Goal: Task Accomplishment & Management: Manage account settings

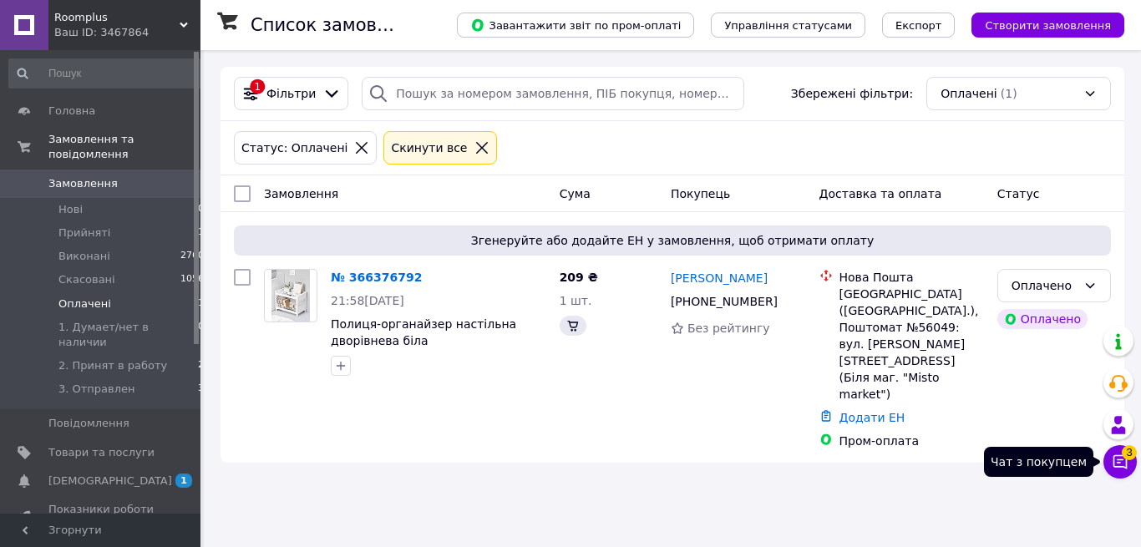
click at [1124, 458] on span "3" at bounding box center [1128, 452] width 15 height 15
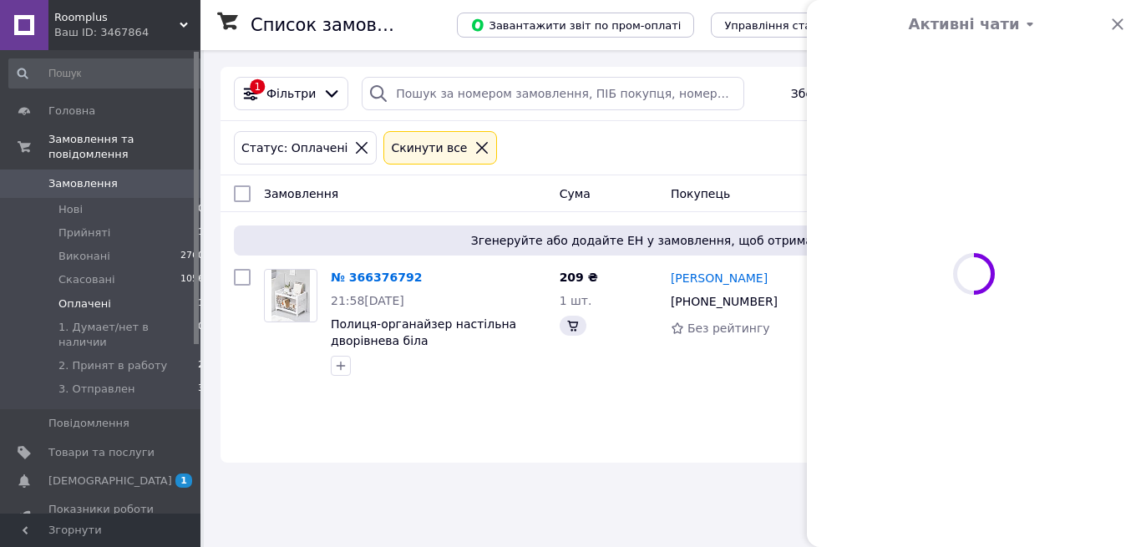
click at [1116, 24] on span at bounding box center [974, 273] width 334 height 547
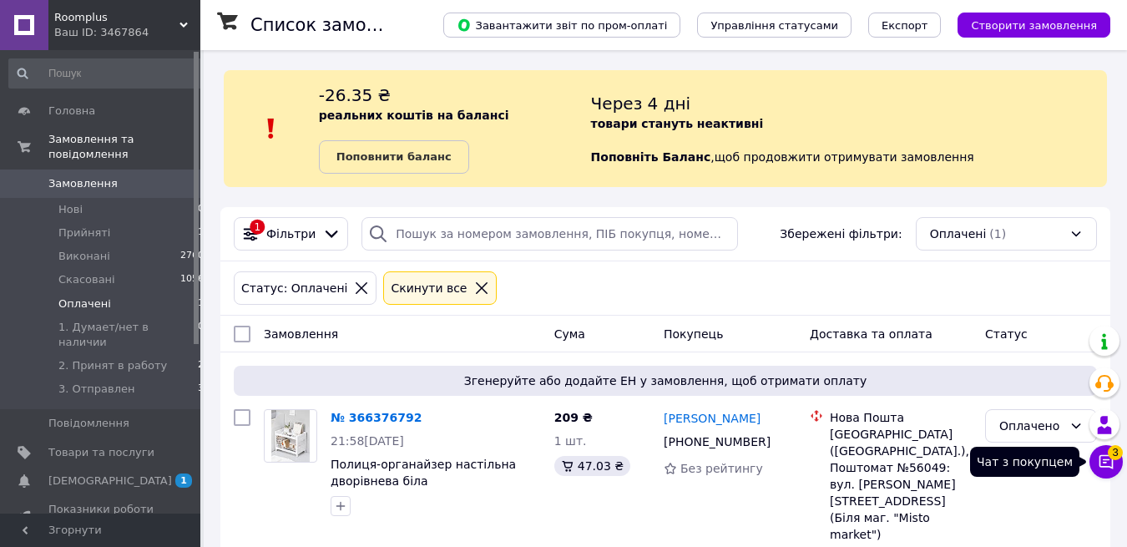
click at [1104, 460] on icon at bounding box center [1107, 462] width 14 height 14
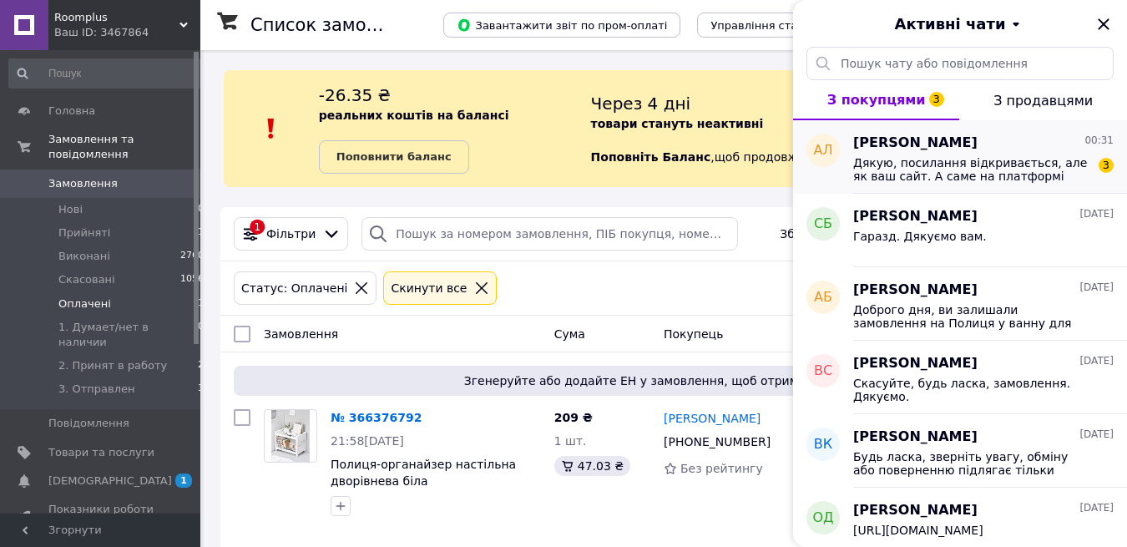
click at [939, 157] on span "Дякую, посилання відкривається, але як ваш сайт. А саме на платформі prom у ваш…" at bounding box center [971, 169] width 237 height 27
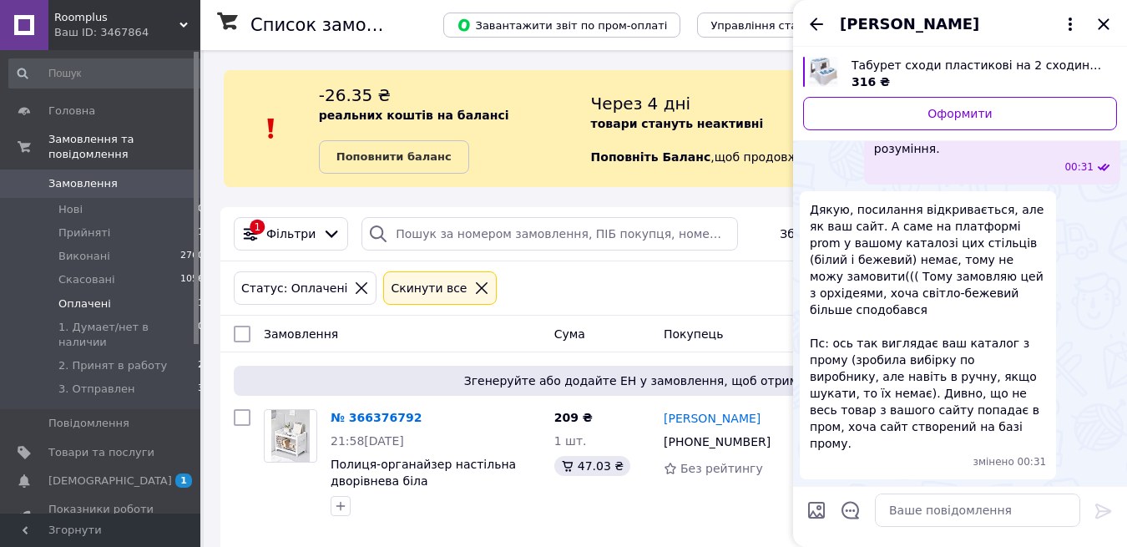
scroll to position [1652, 0]
click at [813, 73] on img at bounding box center [806, 65] width 13 height 13
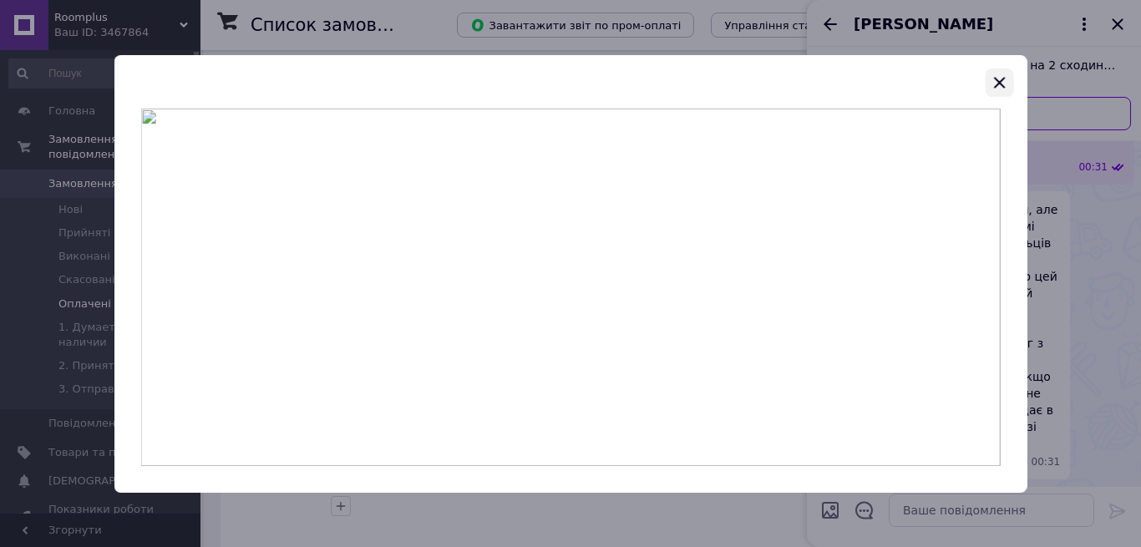
click at [1004, 85] on icon "button" at bounding box center [999, 83] width 20 height 20
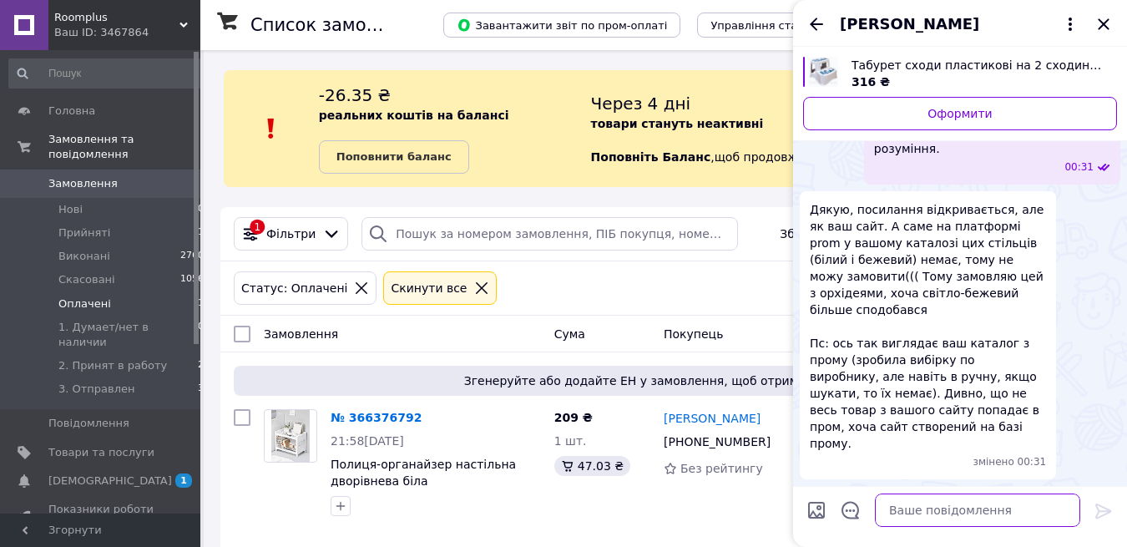
click at [936, 508] on textarea at bounding box center [977, 509] width 205 height 33
type textarea "и"
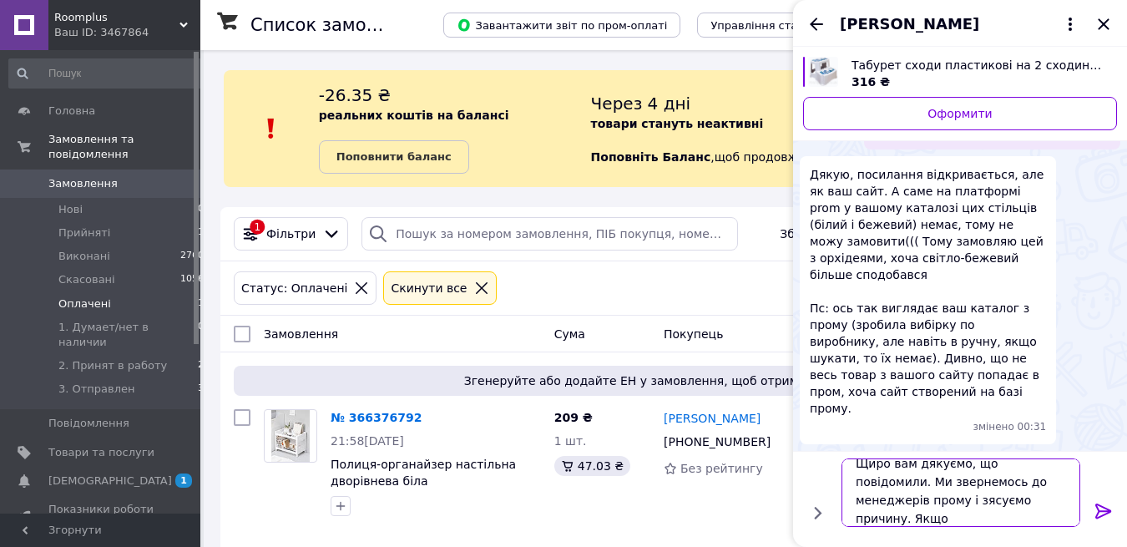
scroll to position [57, 0]
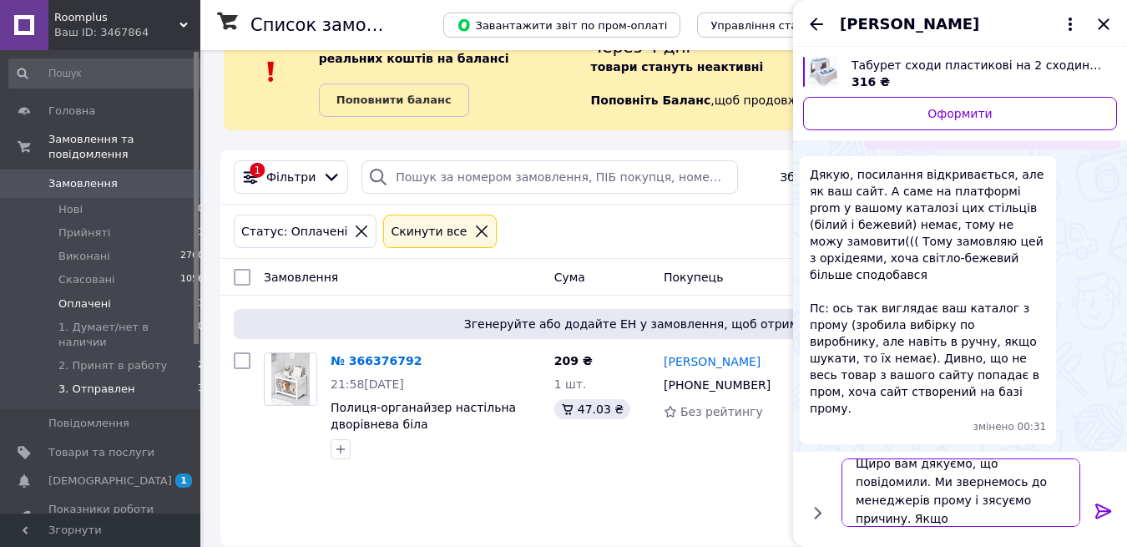
type textarea "Щиро вам дякуємо, що повідомили. Ми звернемось до менеджерів прому і зясуємо пр…"
click at [114, 382] on span "3. Отправлен" at bounding box center [96, 389] width 77 height 15
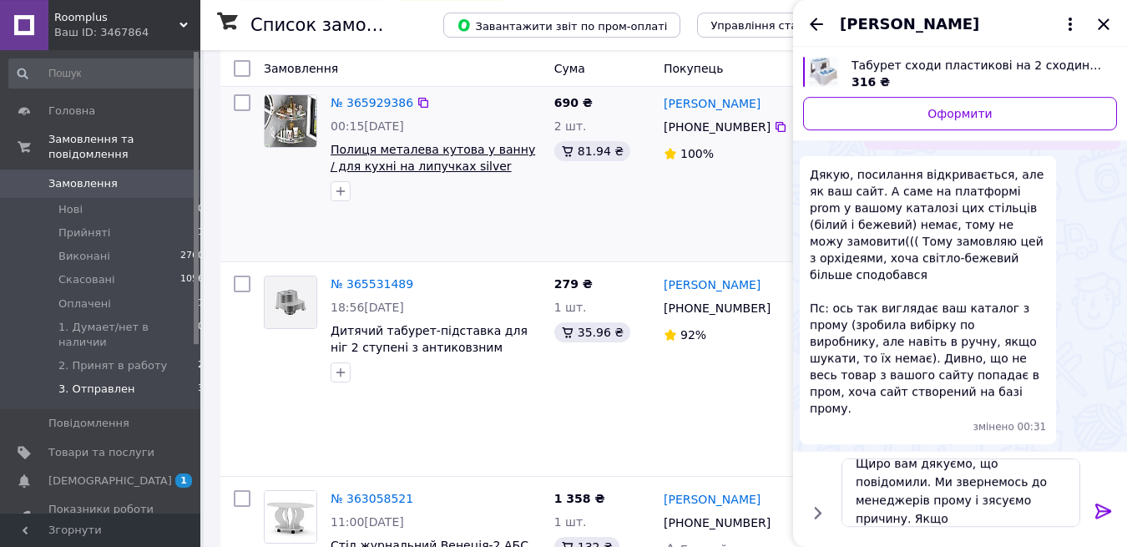
scroll to position [332, 0]
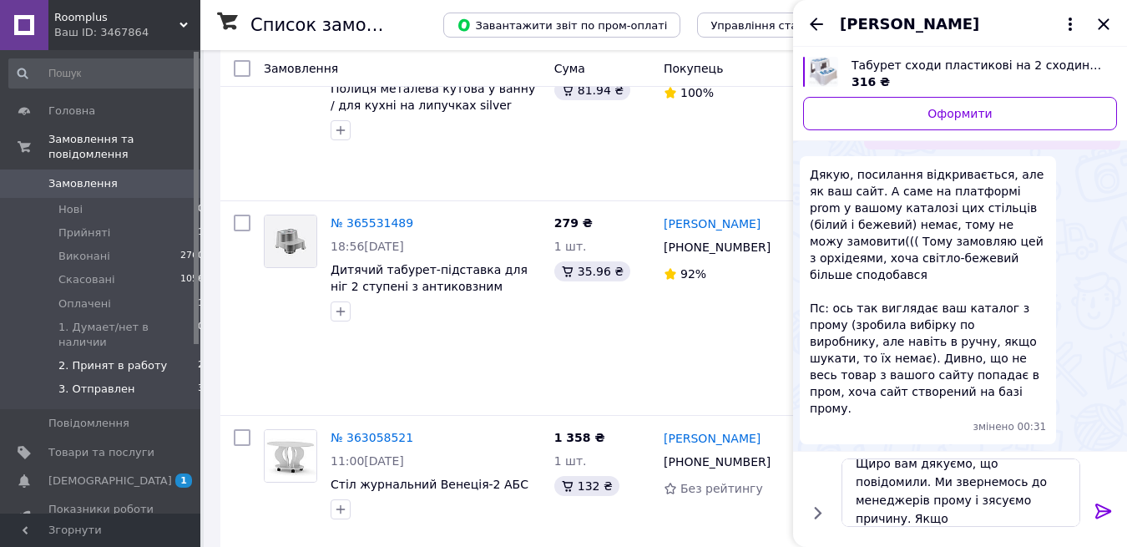
click at [106, 358] on span "2. Принят в работу" at bounding box center [112, 365] width 109 height 15
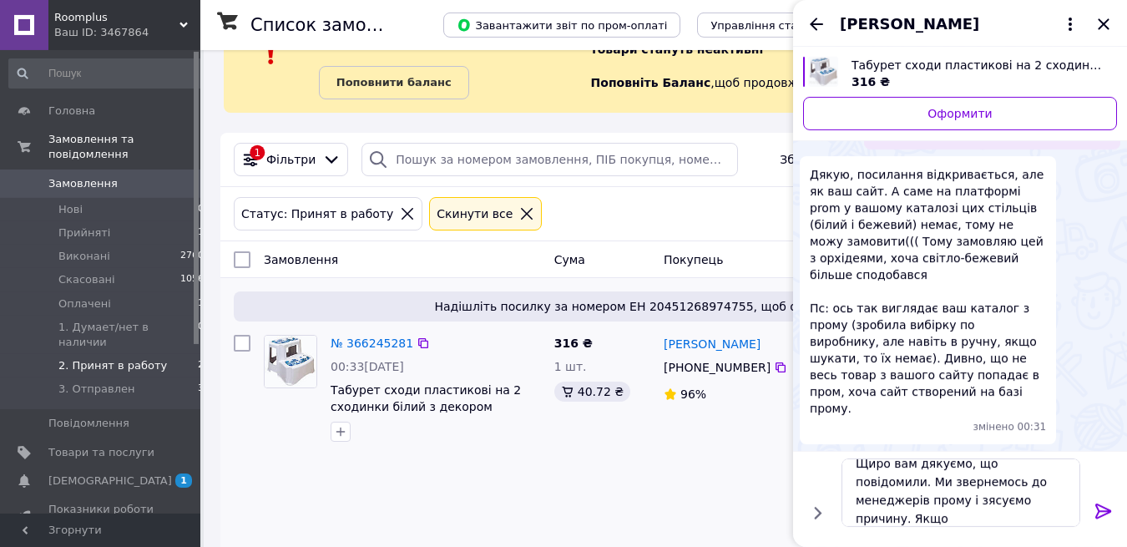
scroll to position [228, 0]
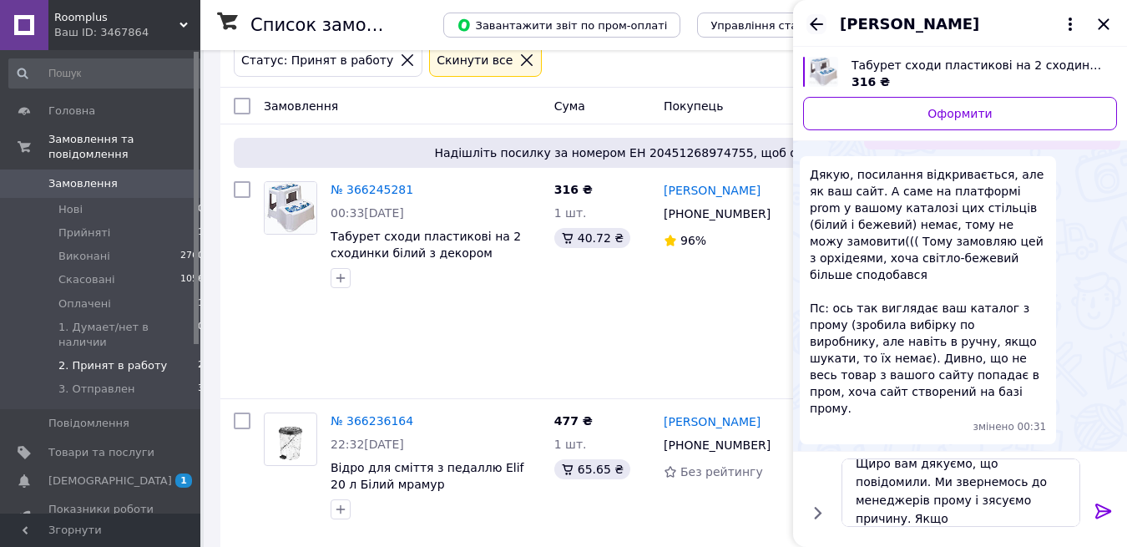
click at [818, 18] on icon "Назад" at bounding box center [817, 24] width 20 height 20
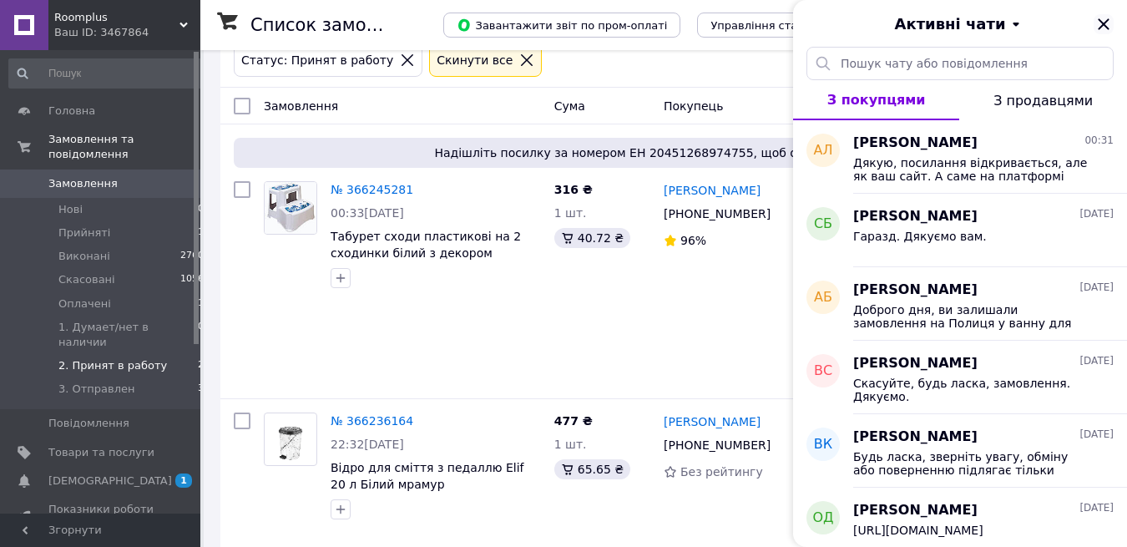
click at [1107, 21] on icon "Закрити" at bounding box center [1103, 23] width 11 height 11
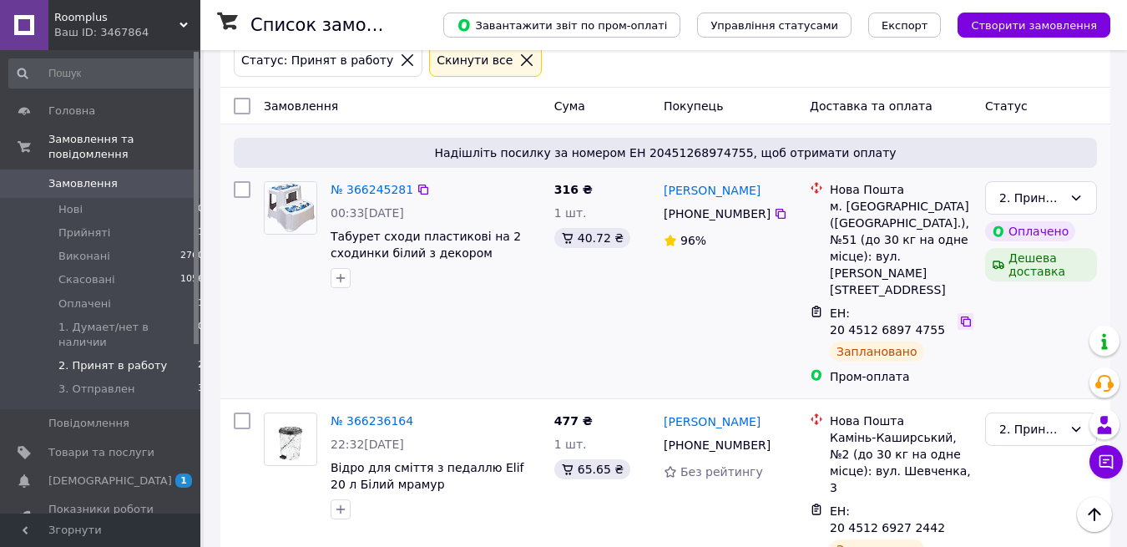
click at [964, 316] on icon at bounding box center [966, 321] width 10 height 10
click at [1114, 468] on icon at bounding box center [1106, 461] width 17 height 17
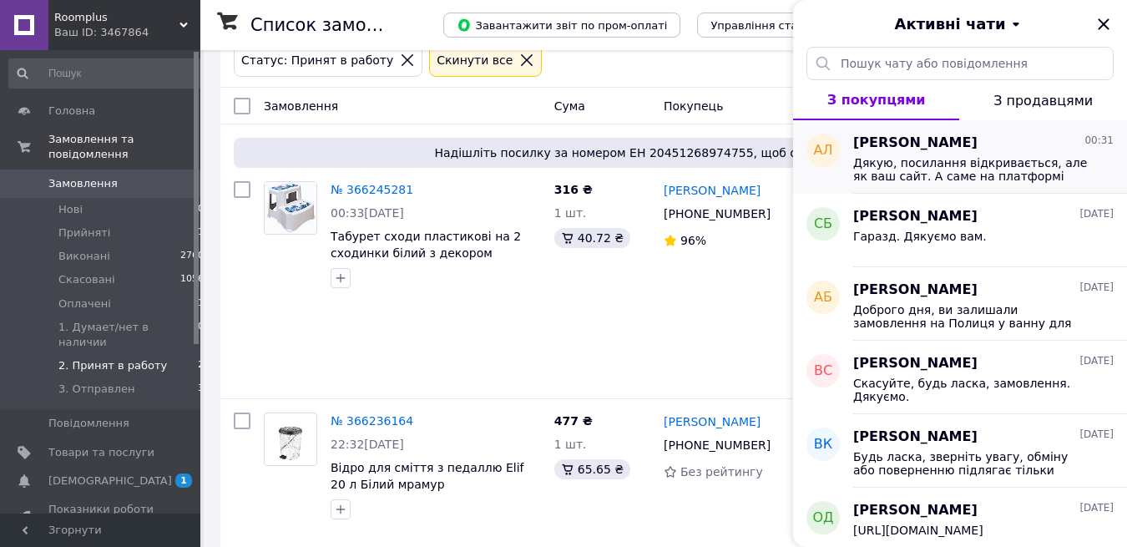
click at [941, 162] on span "Дякую, посилання відкривається, але як ваш сайт. А саме на платформі prom у ваш…" at bounding box center [971, 169] width 237 height 27
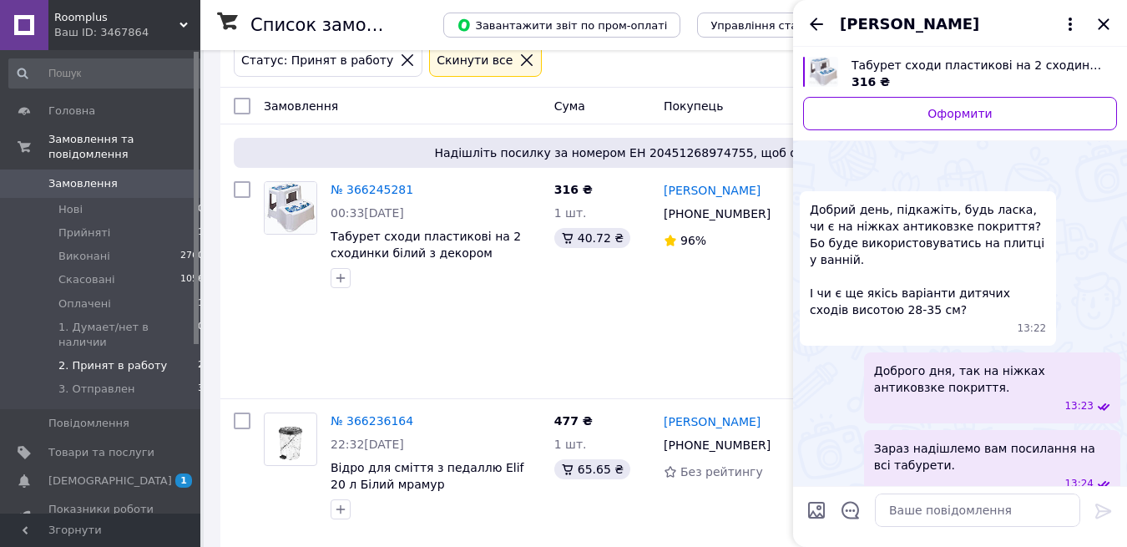
scroll to position [1966, 0]
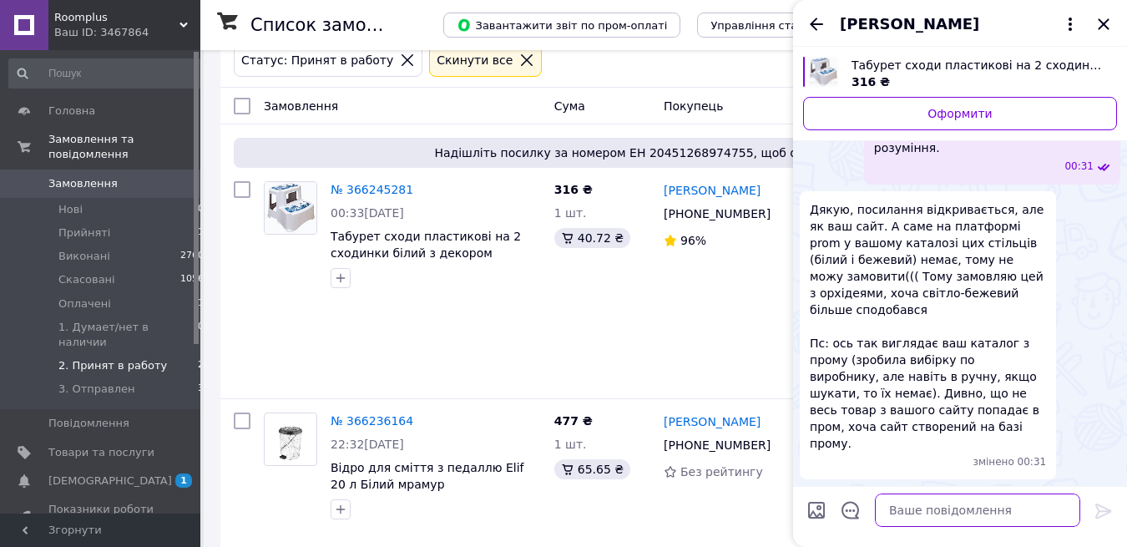
click at [908, 506] on textarea at bounding box center [977, 509] width 205 height 33
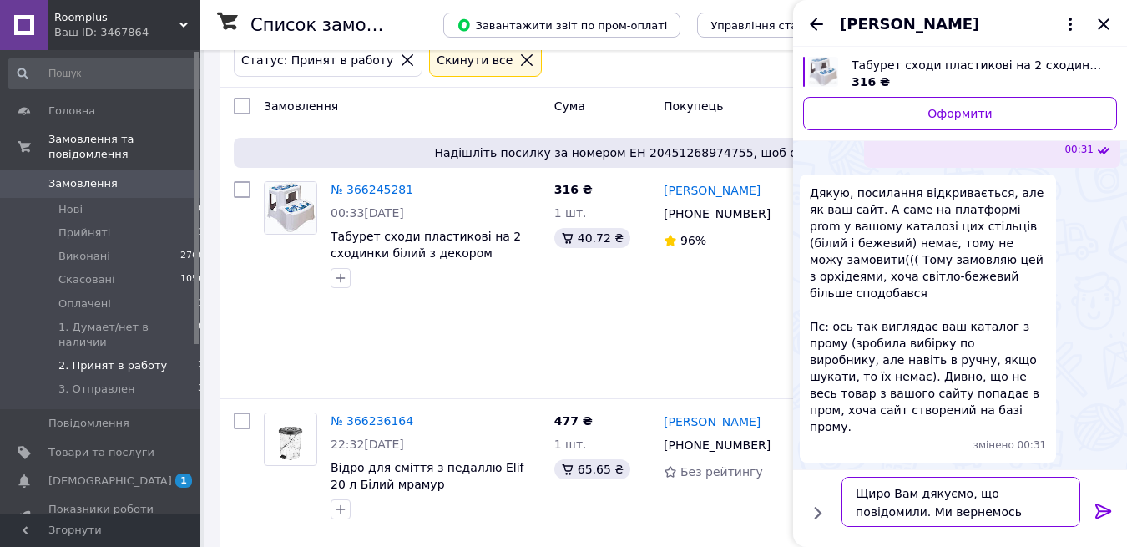
click at [944, 514] on textarea "Щиро Вам дякуємо, що повідомили. Ми вернемось" at bounding box center [961, 502] width 239 height 50
click at [1012, 512] on textarea "Щиро Вам дякуємо, що повідомили. Ми звернемось" at bounding box center [961, 502] width 239 height 50
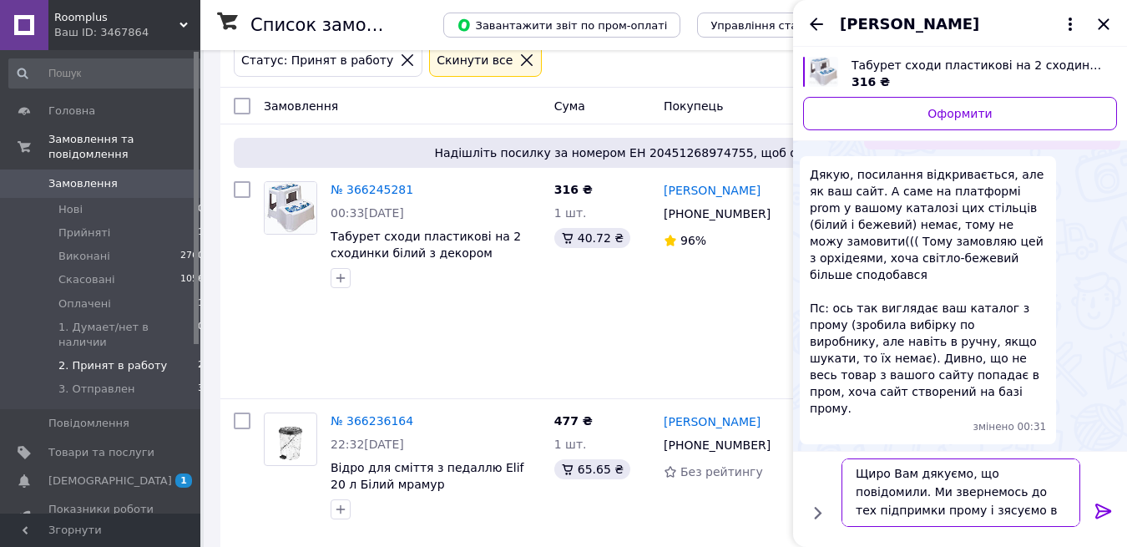
scroll to position [12, 0]
type textarea "Щиро Вам дякуємо, що повідомили. Ми звернемось до тех підпримки прому і зясуємо…"
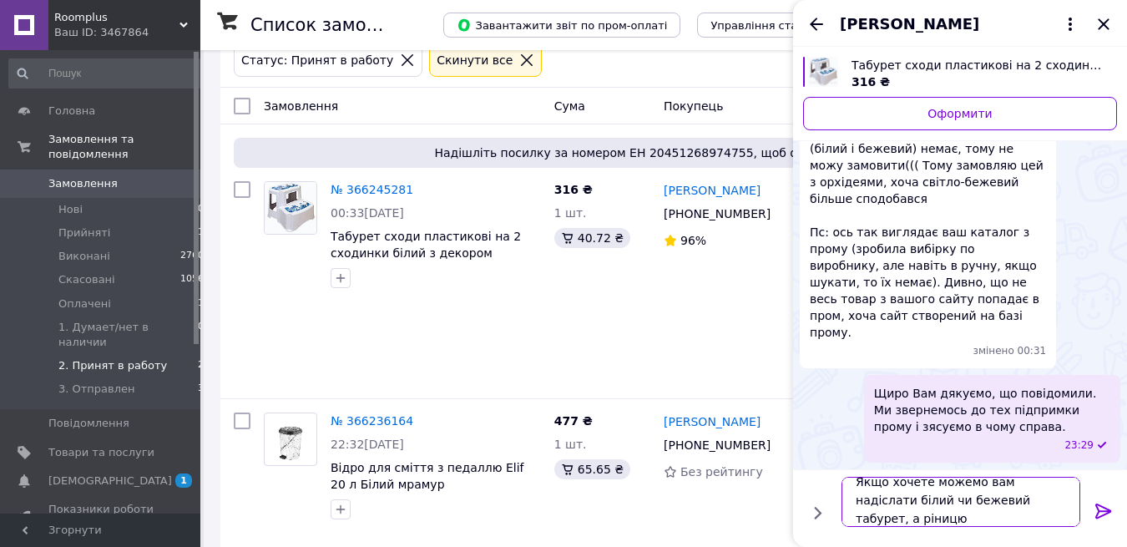
click at [926, 519] on textarea "Якщо хочете можемо вам надіслати білий чи бежевий табурет, а ріницю" at bounding box center [961, 502] width 239 height 50
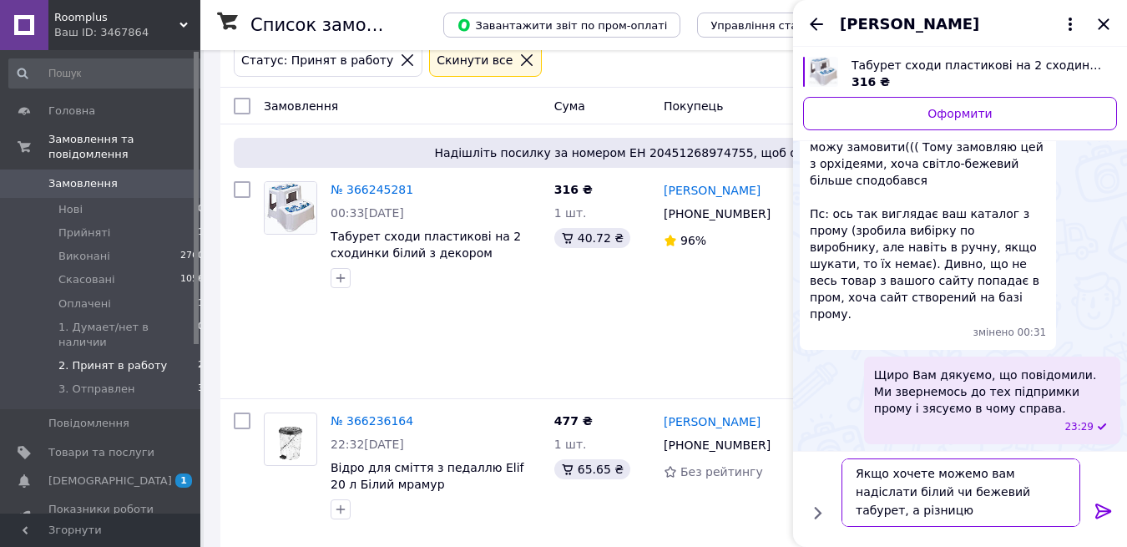
scroll to position [2, 0]
click at [973, 510] on textarea "Якщо хочете можемо вам надіслати білий чи бежевий табурет, а різницю" at bounding box center [961, 492] width 239 height 68
type textarea "Якщо хочете можемо вам надіслати білий чи бежевий табурет, а різницю 13 грн пов…"
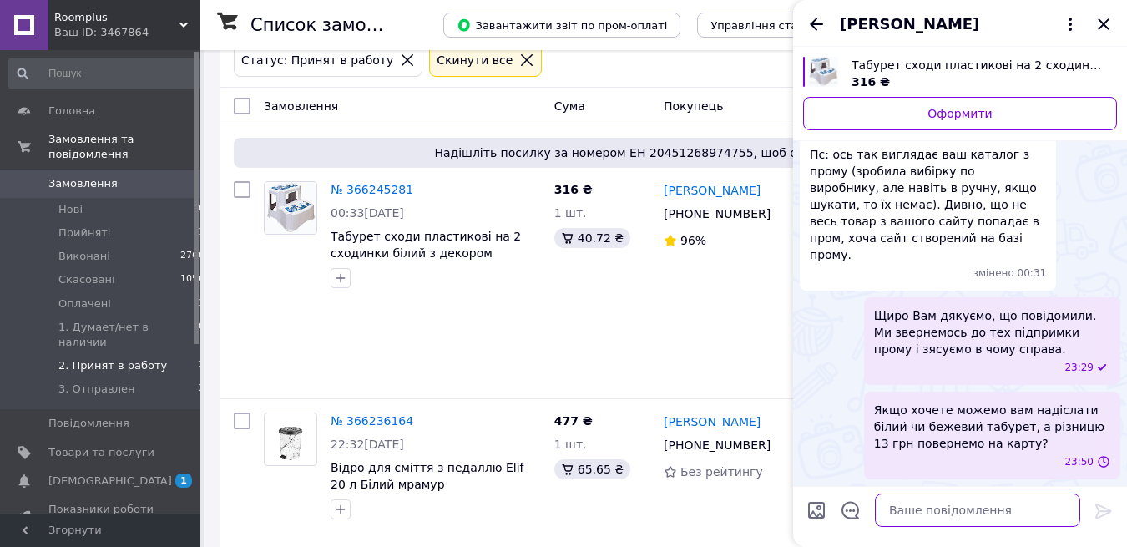
scroll to position [2155, 0]
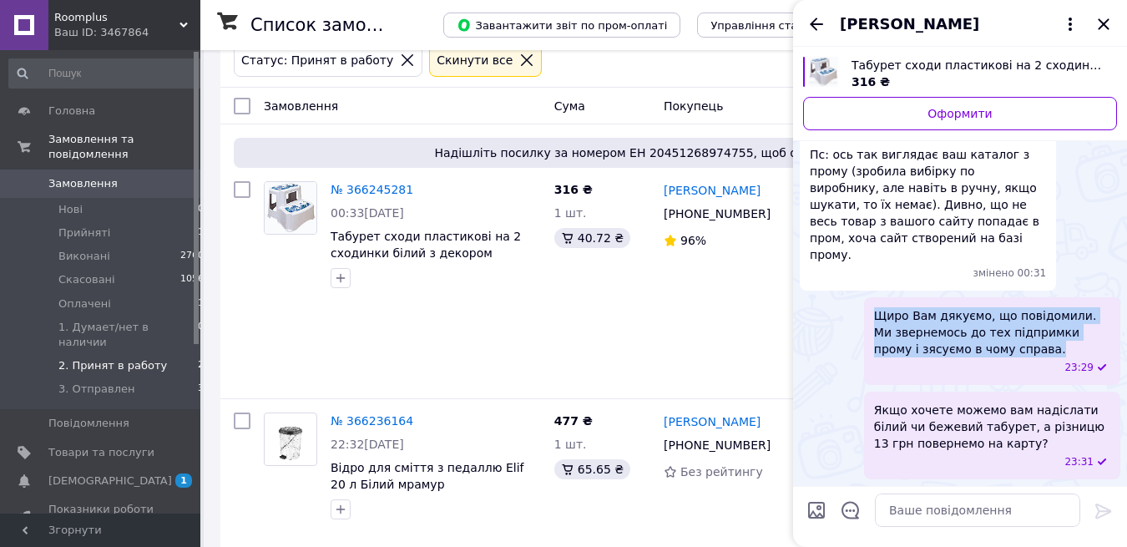
drag, startPoint x: 1004, startPoint y: 347, endPoint x: 874, endPoint y: 321, distance: 131.8
click at [874, 321] on span "Щиро Вам дякуємо, що повідомили. Ми звернемось до тех підпримки прому і зясуємо…" at bounding box center [992, 332] width 236 height 50
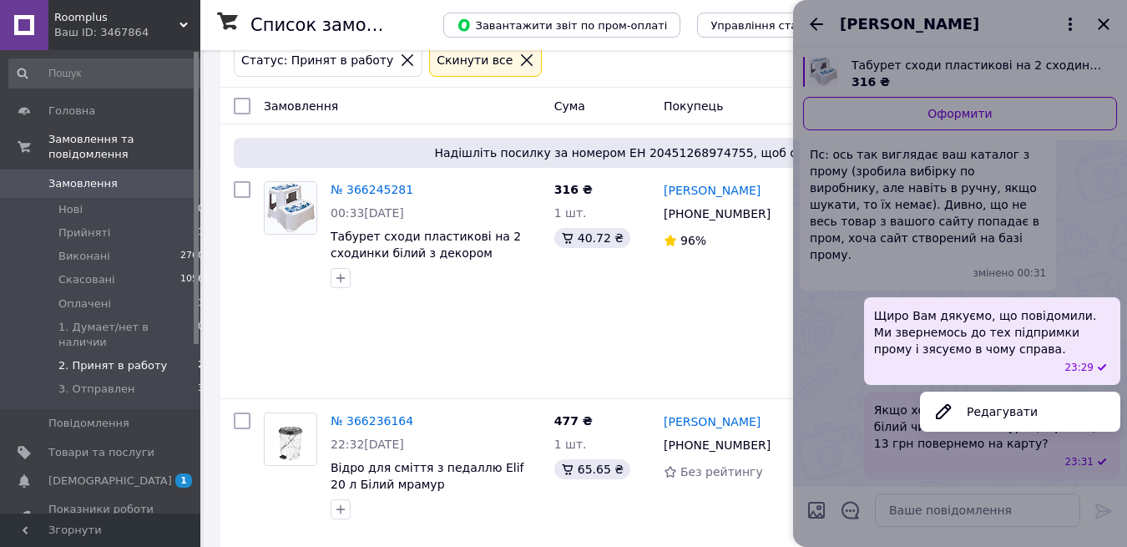
click at [848, 324] on div at bounding box center [960, 273] width 334 height 547
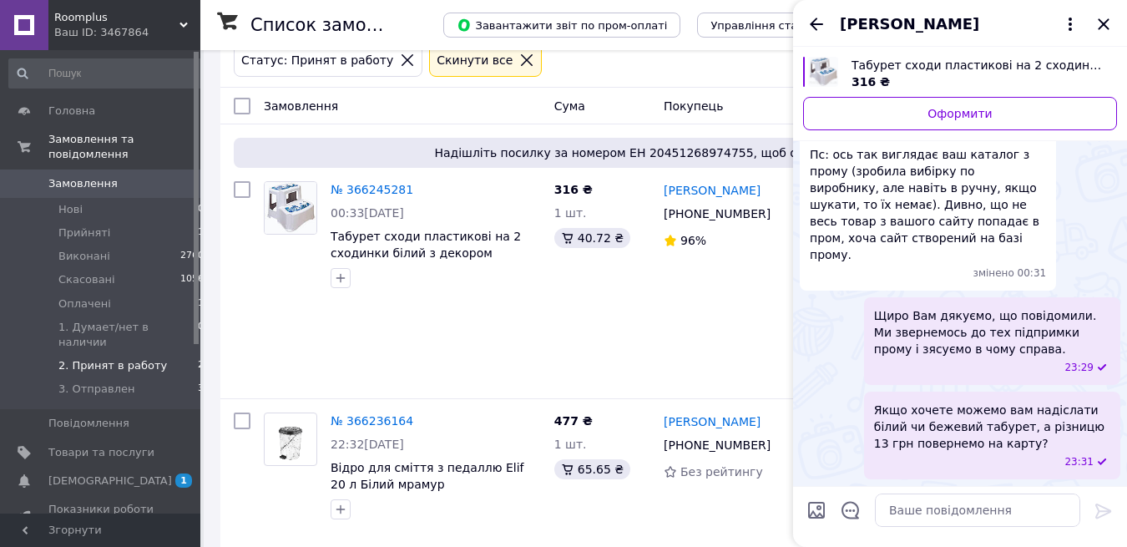
scroll to position [2122, 0]
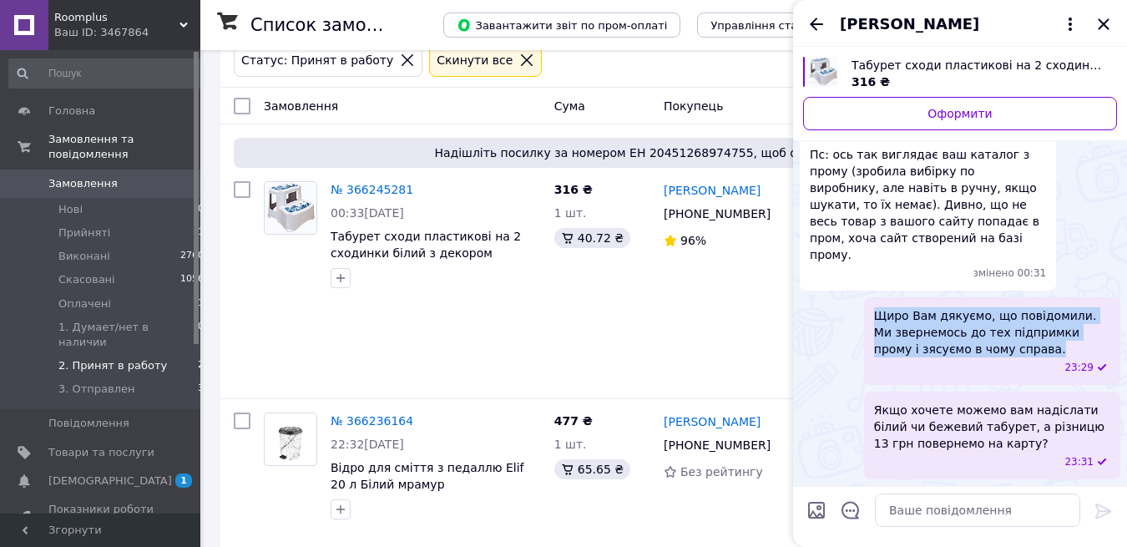
drag, startPoint x: 966, startPoint y: 376, endPoint x: 868, endPoint y: 345, distance: 102.5
click at [868, 345] on div "Щиро Вам дякуємо, що повідомили. Ми звернемось до тех підпримки прому і зясуємо…" at bounding box center [992, 341] width 256 height 88
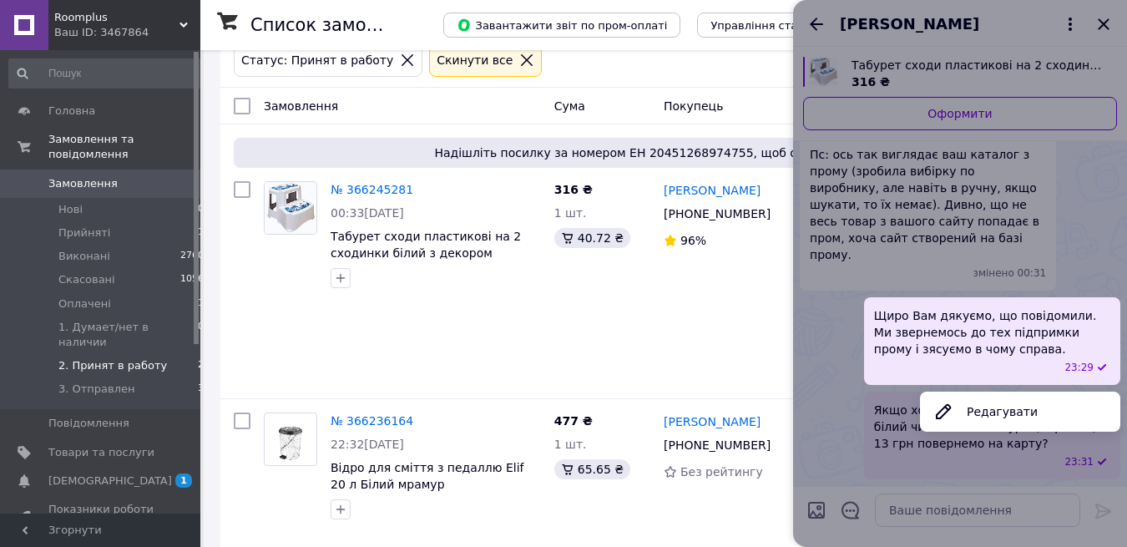
click at [837, 321] on div at bounding box center [960, 273] width 334 height 547
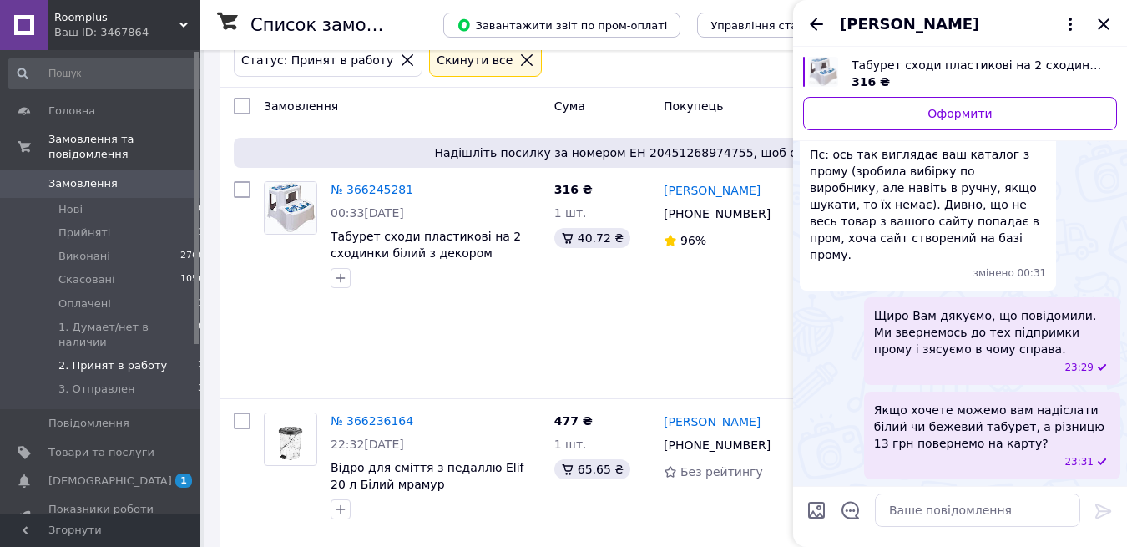
scroll to position [2122, 0]
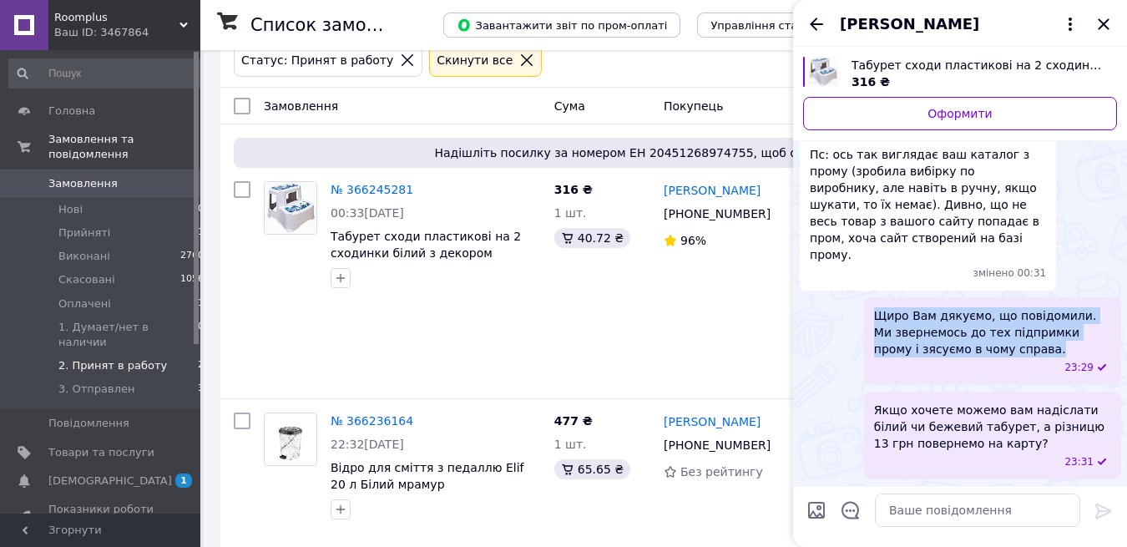
drag, startPoint x: 984, startPoint y: 378, endPoint x: 873, endPoint y: 349, distance: 115.6
click at [874, 349] on span "Щиро Вам дякуємо, що повідомили. Ми звернемось до тех підпримки прому і зясуємо…" at bounding box center [992, 332] width 236 height 50
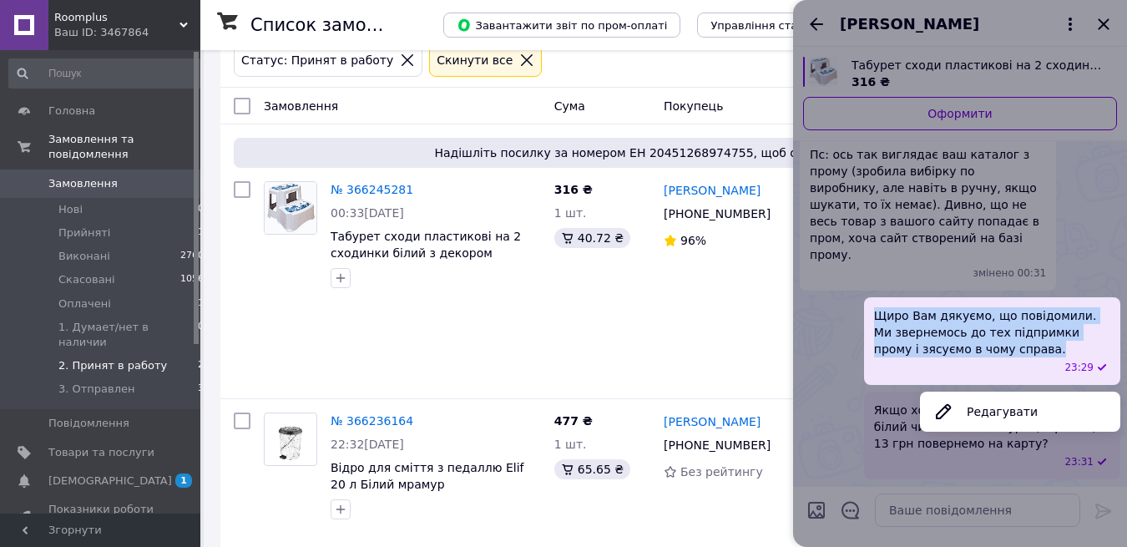
scroll to position [2072, 0]
copy span "Щиро Вам дякуємо, що повідомили. Ми звернемось до тех підпримки прому і зясуємо…"
click at [390, 188] on link "№ 366245281" at bounding box center [372, 189] width 83 height 13
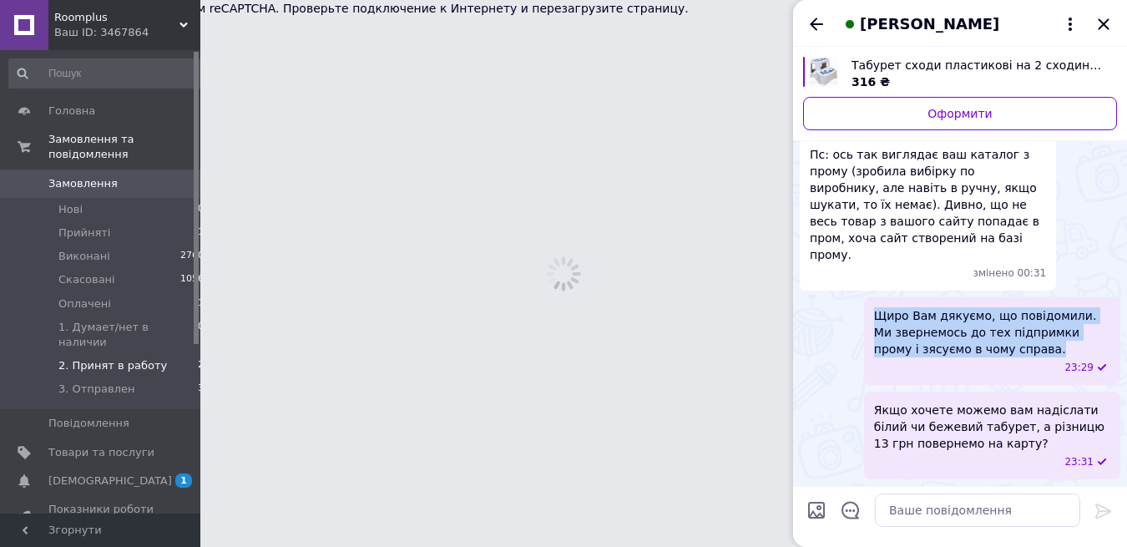
scroll to position [2122, 0]
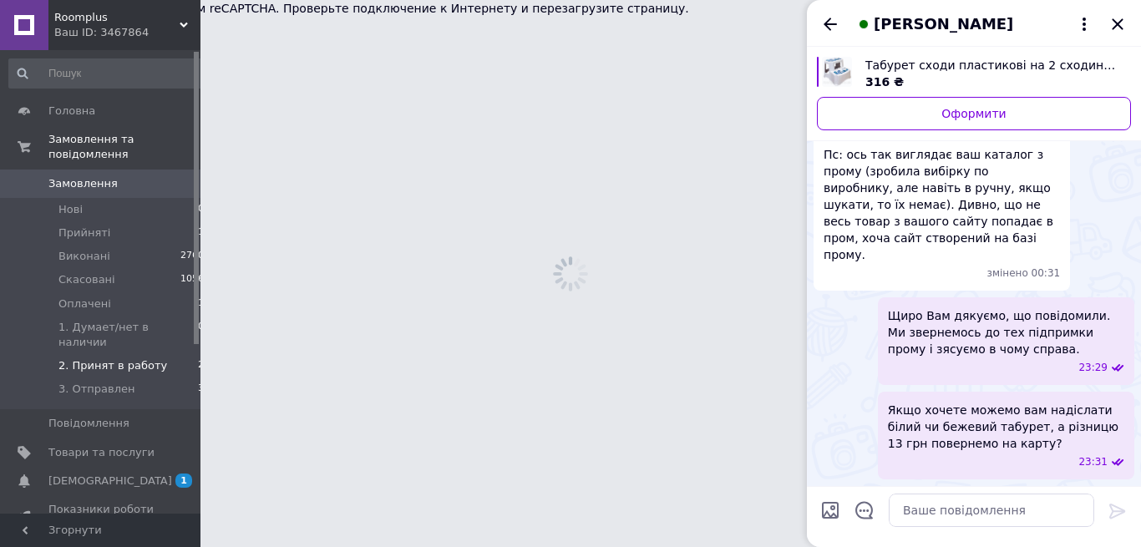
click at [555, 17] on html "Roomplus Ваш ID: 3467864 Сайт Roomplus Кабінет покупця Перевірити стан системи …" at bounding box center [570, 8] width 1141 height 17
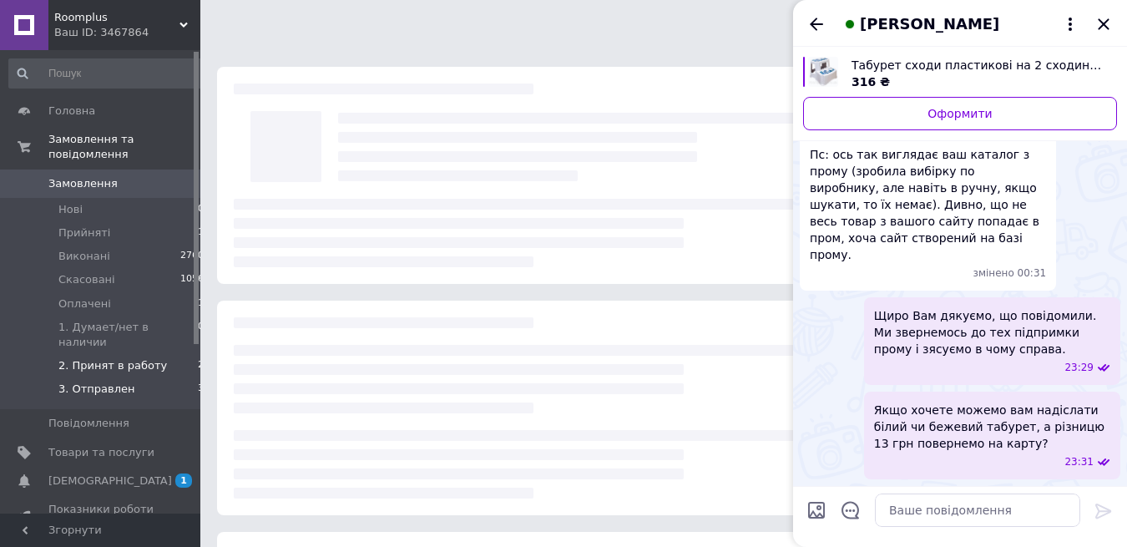
click at [99, 382] on span "3. Отправлен" at bounding box center [96, 389] width 77 height 15
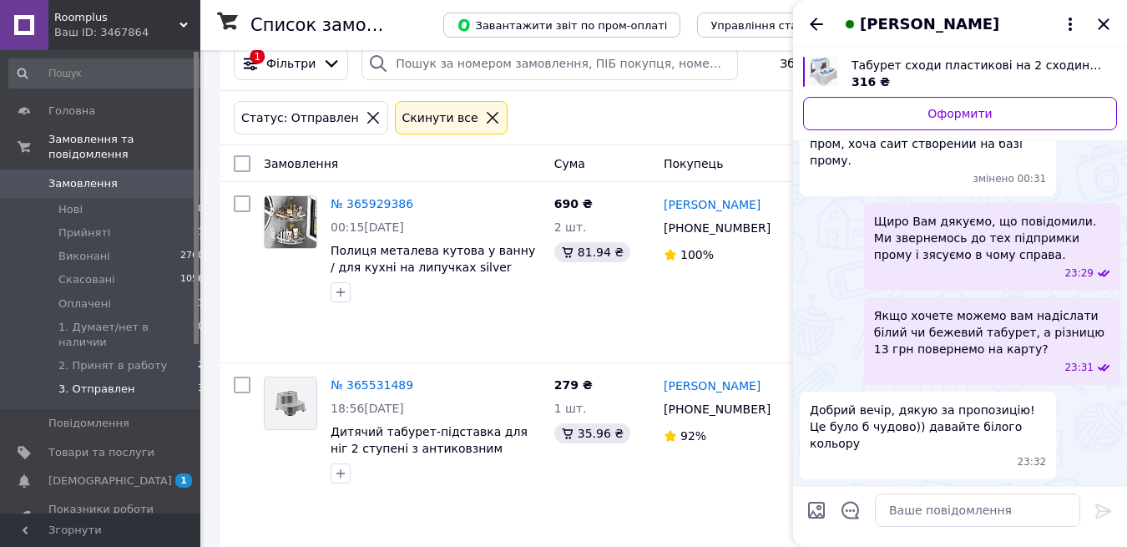
scroll to position [2327, 0]
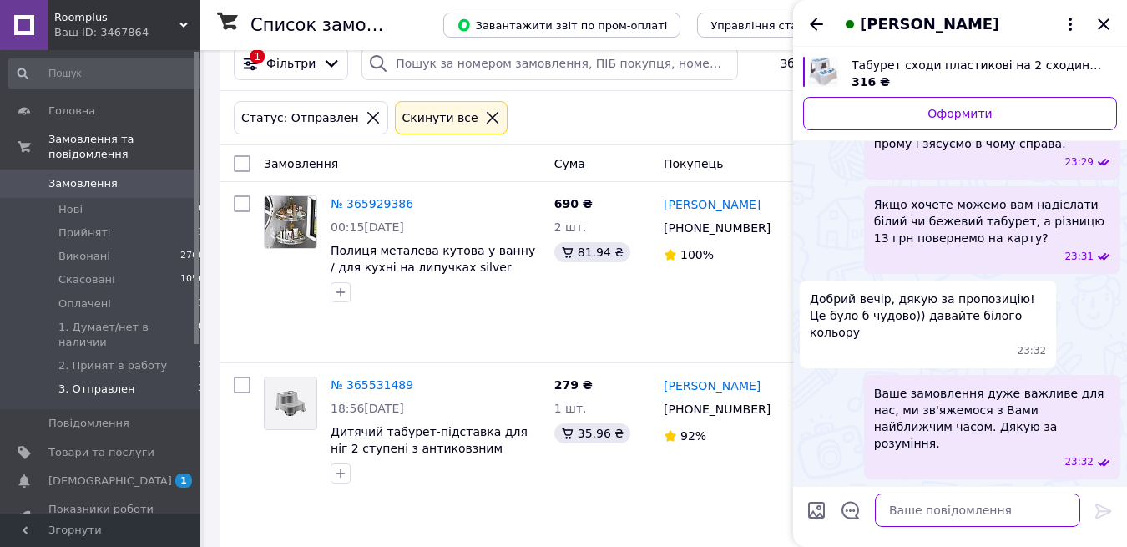
click at [917, 513] on textarea at bounding box center [977, 509] width 205 height 33
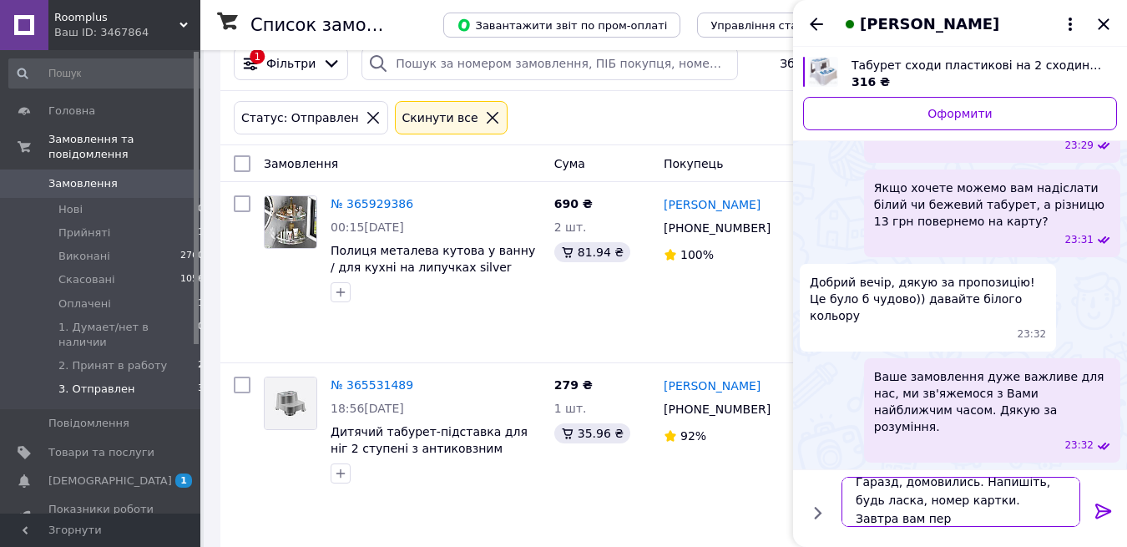
scroll to position [2, 0]
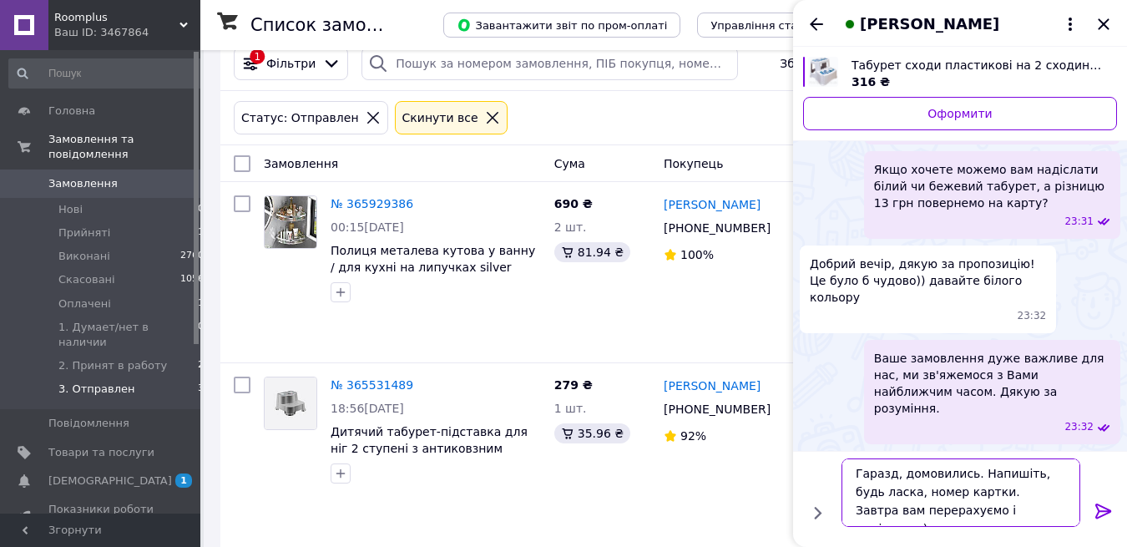
type textarea "Гаразд, домовились. Напишіть, будь ласка, номер картки. Завтра вам перерахуємо …"
click at [1094, 504] on icon at bounding box center [1104, 511] width 20 height 20
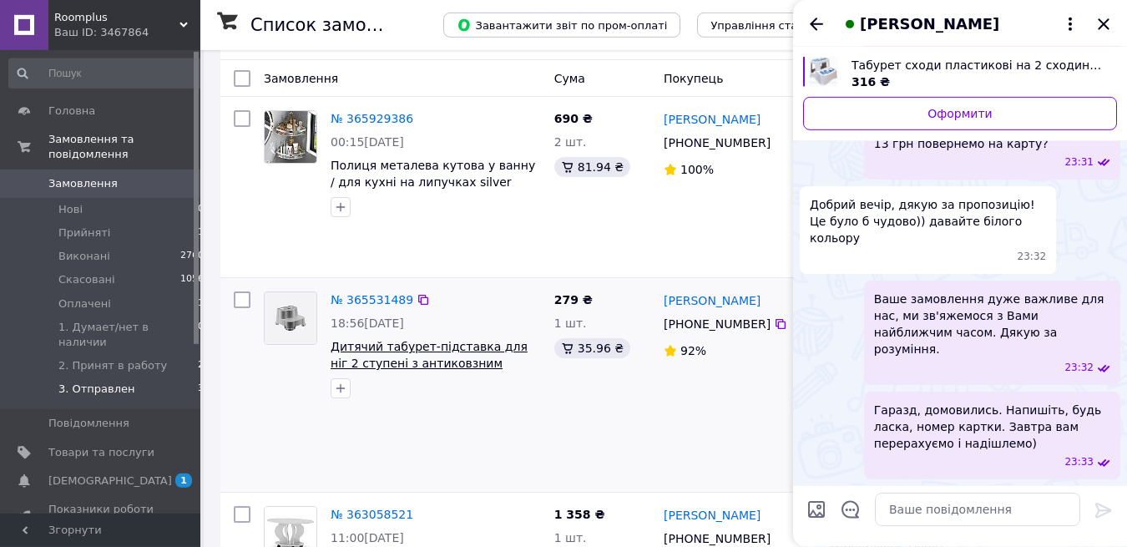
scroll to position [332, 0]
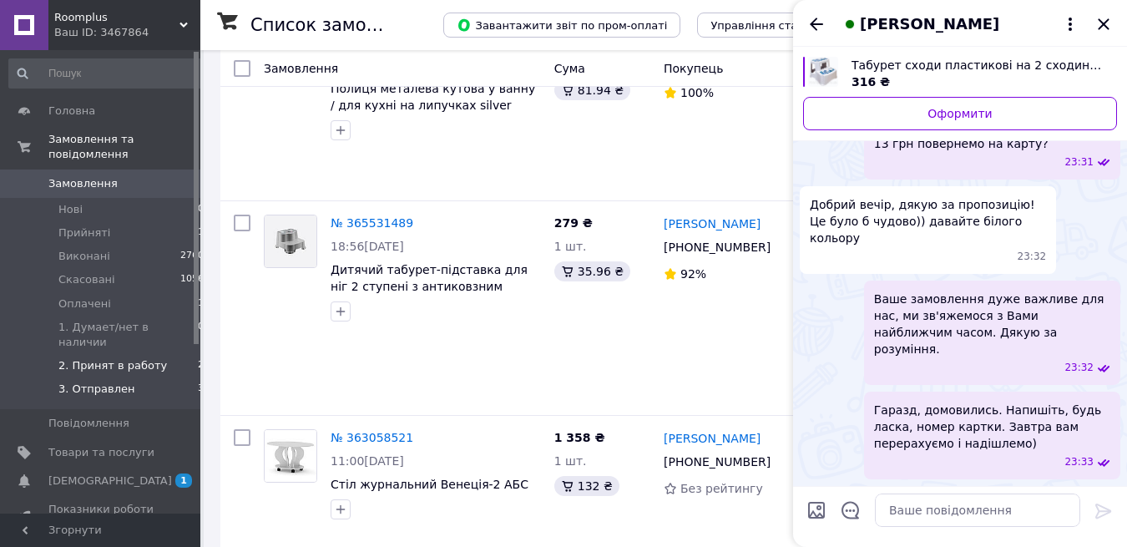
click at [124, 358] on span "2. Принят в работу" at bounding box center [112, 365] width 109 height 15
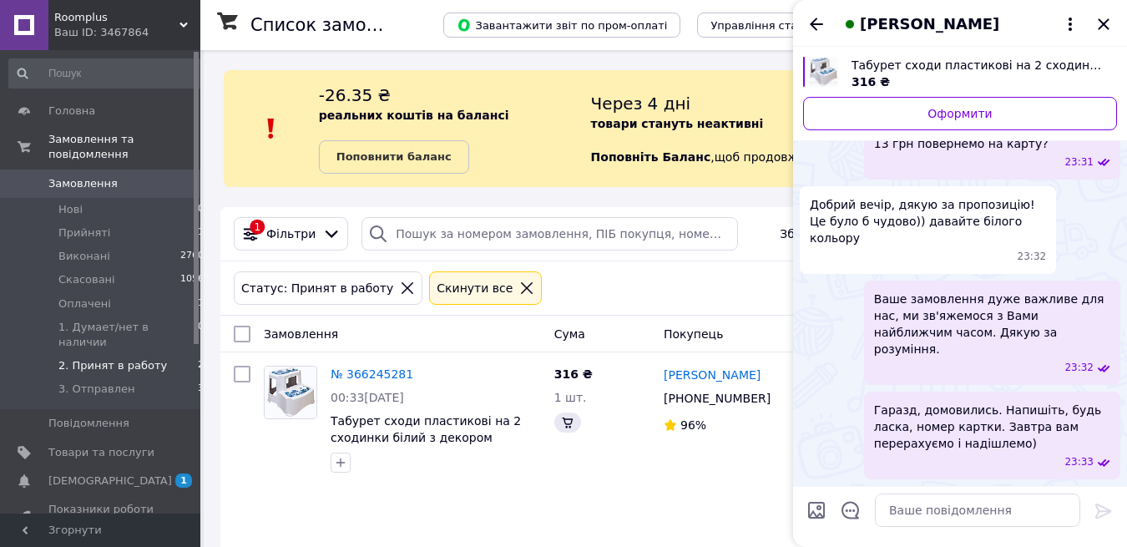
click at [1103, 24] on icon "Закрити" at bounding box center [1103, 23] width 11 height 11
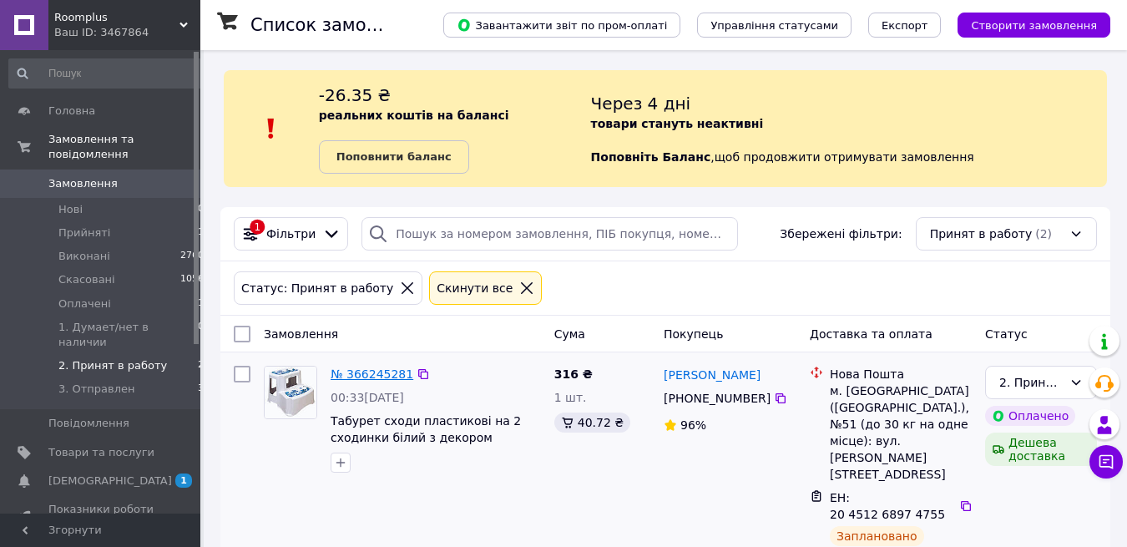
click at [379, 373] on link "№ 366245281" at bounding box center [372, 373] width 83 height 13
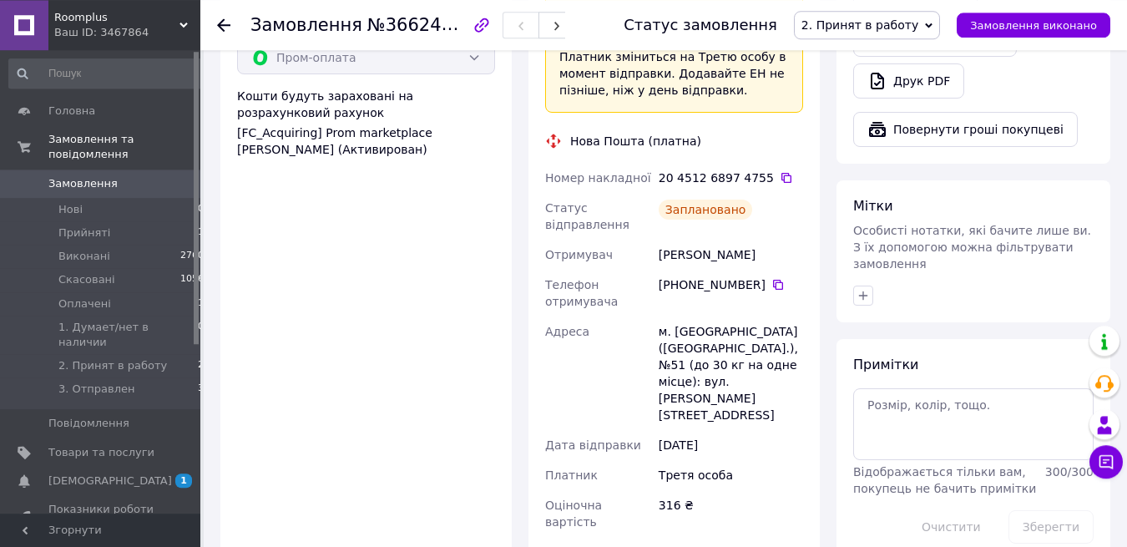
scroll to position [1070, 0]
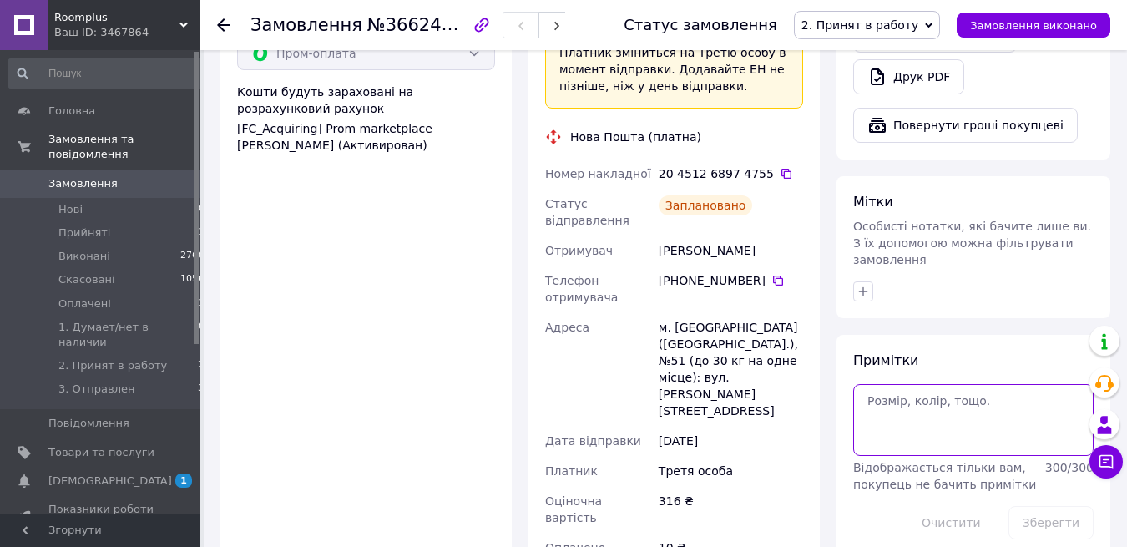
click at [893, 384] on textarea at bounding box center [973, 420] width 240 height 72
type textarea "Отправили белій 001"
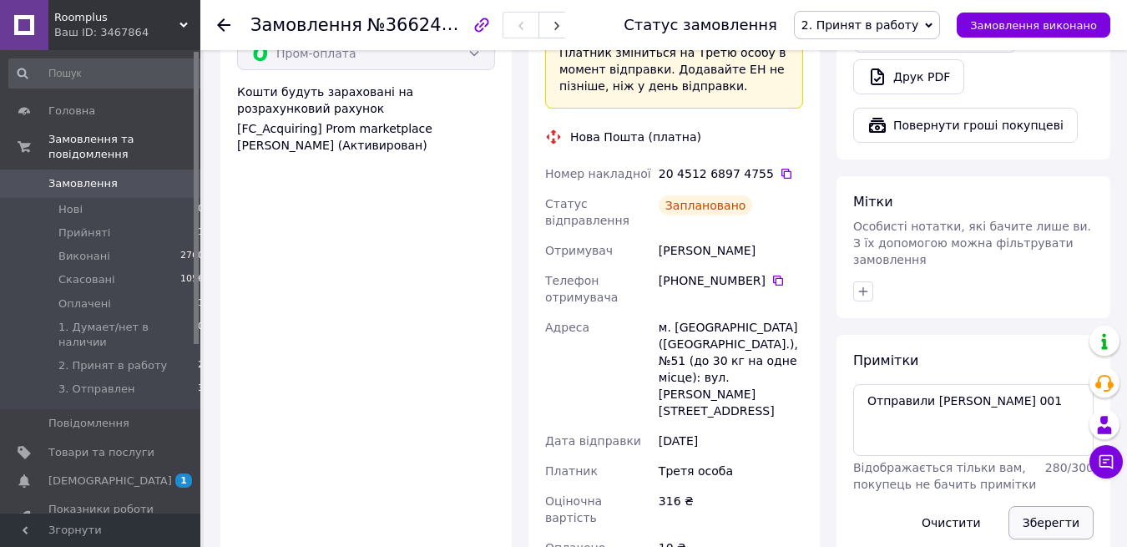
click at [1052, 506] on button "Зберегти" at bounding box center [1051, 522] width 85 height 33
click at [91, 445] on span "Товари та послуги" at bounding box center [101, 452] width 106 height 15
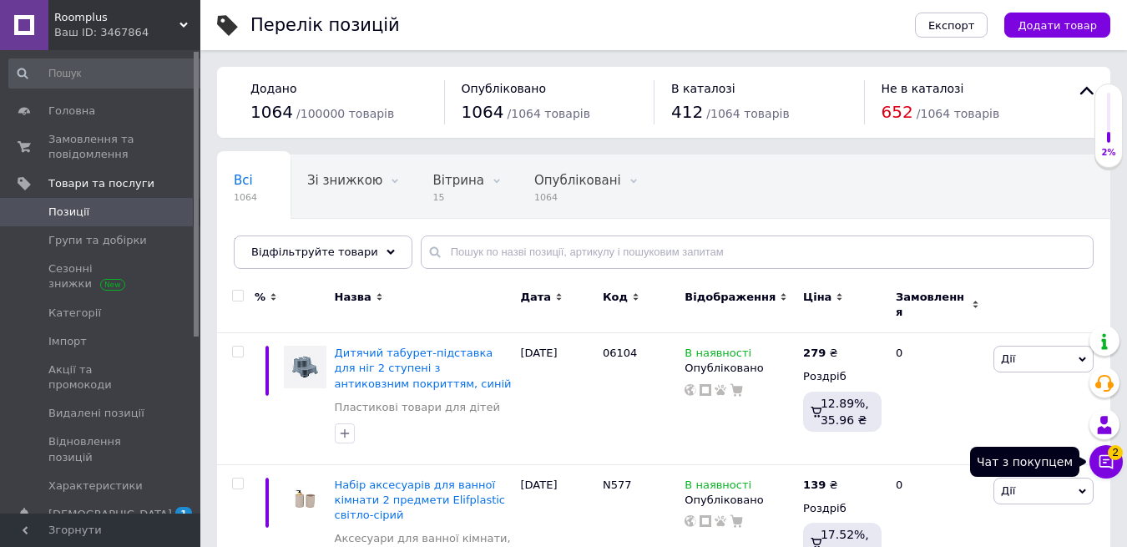
click at [1108, 459] on icon at bounding box center [1107, 462] width 14 height 14
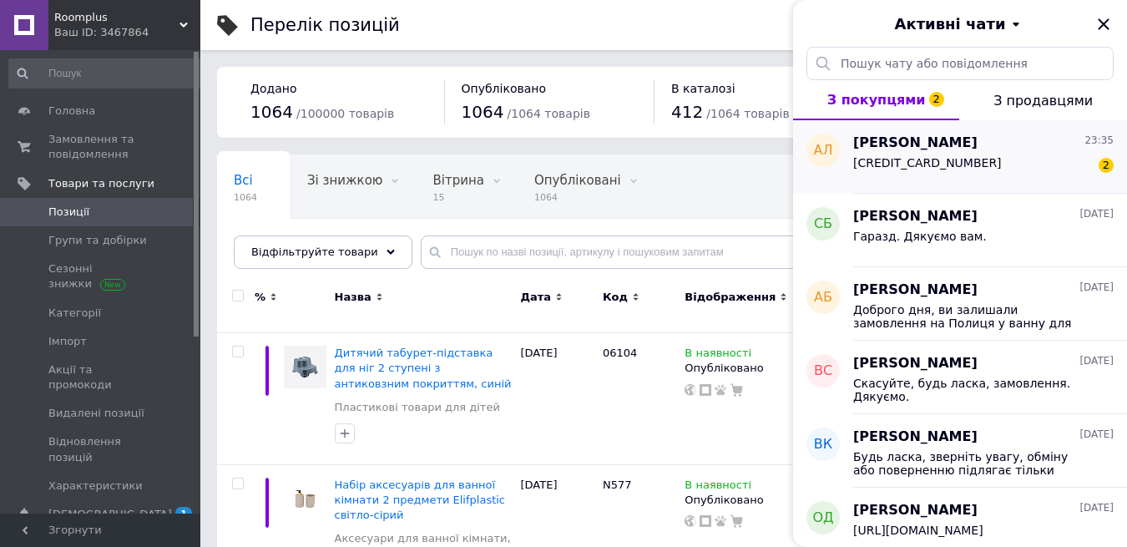
click at [900, 139] on span "Алина Лабунская" at bounding box center [915, 143] width 124 height 19
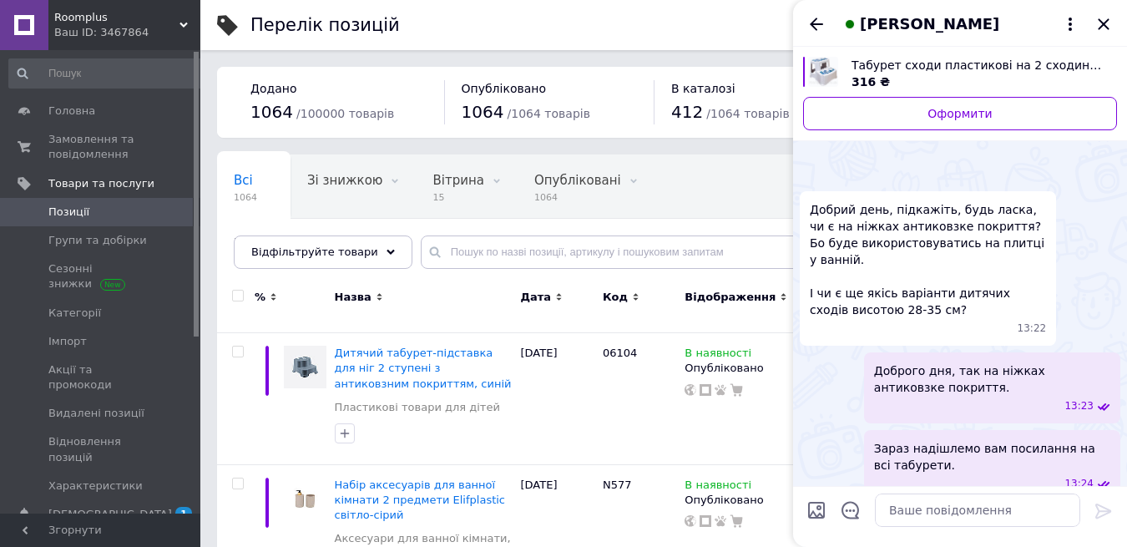
scroll to position [2556, 0]
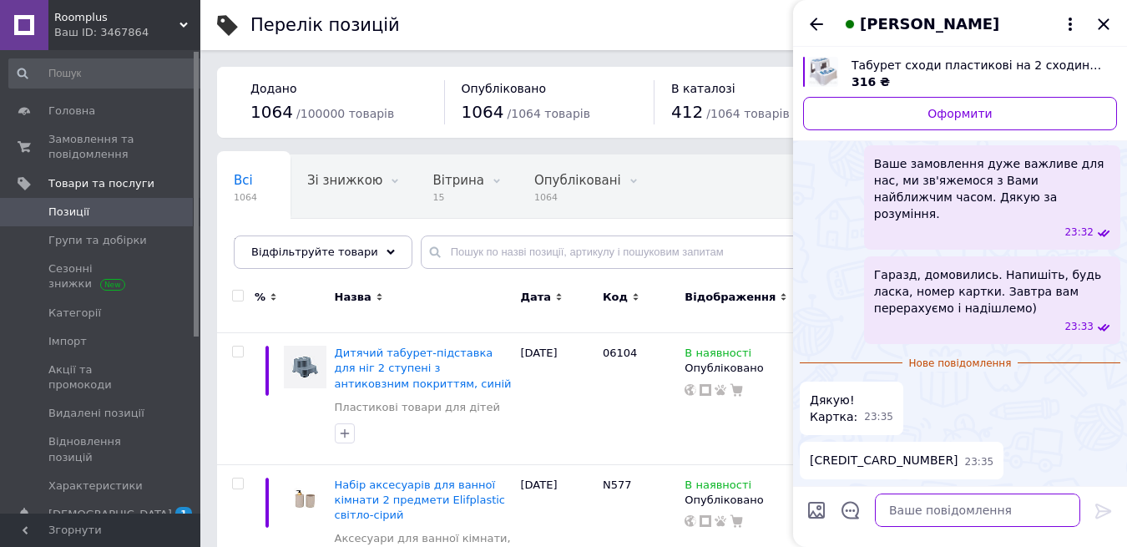
click at [898, 513] on textarea at bounding box center [977, 509] width 205 height 33
click at [914, 507] on textarea "Гаразд. Надобраніч," at bounding box center [961, 509] width 239 height 33
drag, startPoint x: 899, startPoint y: 511, endPoint x: 990, endPoint y: 508, distance: 91.1
click at [990, 508] on textarea "Гаразд. Надобраніч," at bounding box center [961, 509] width 239 height 33
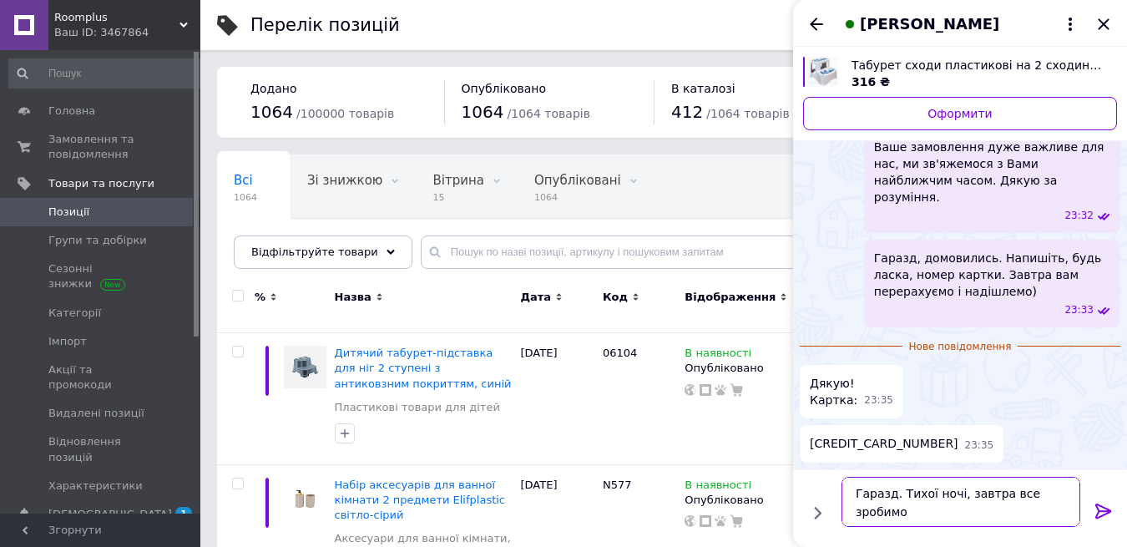
type textarea "Гаразд. Тихої ночі, завтра все зробимо)"
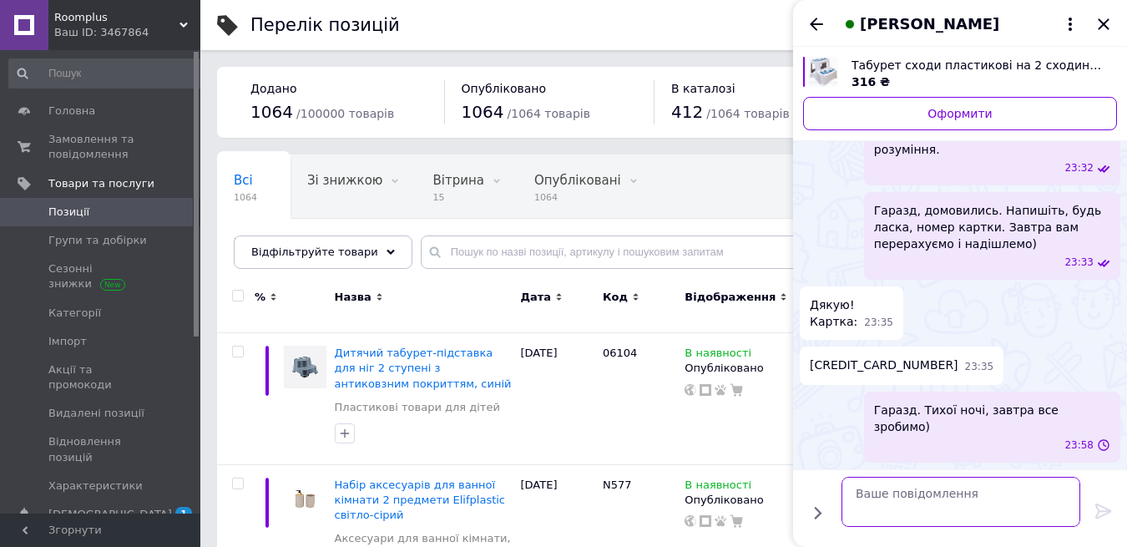
scroll to position [2588, 0]
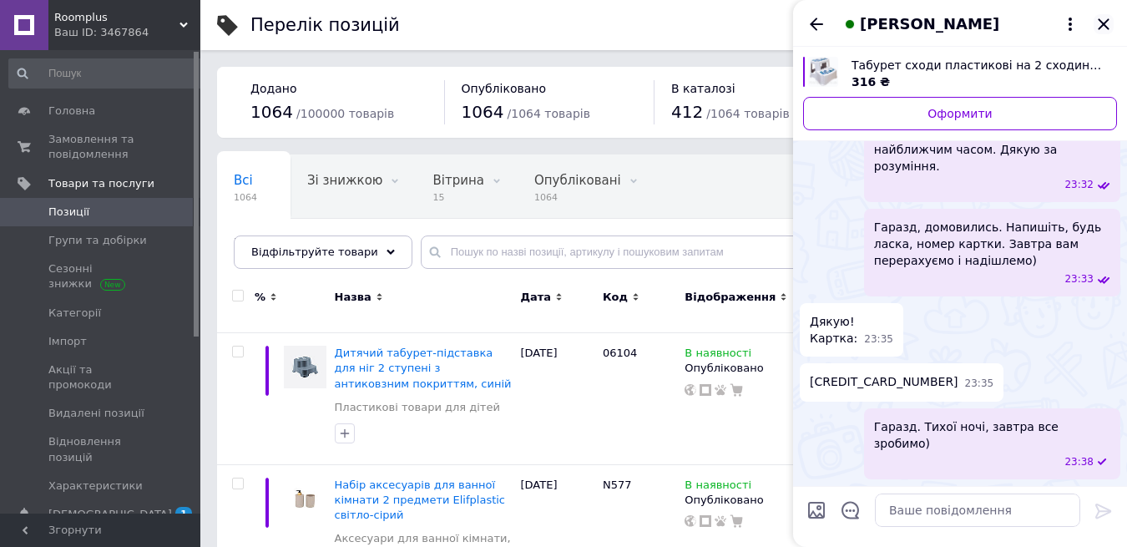
click at [1105, 18] on icon "Закрити" at bounding box center [1104, 24] width 20 height 20
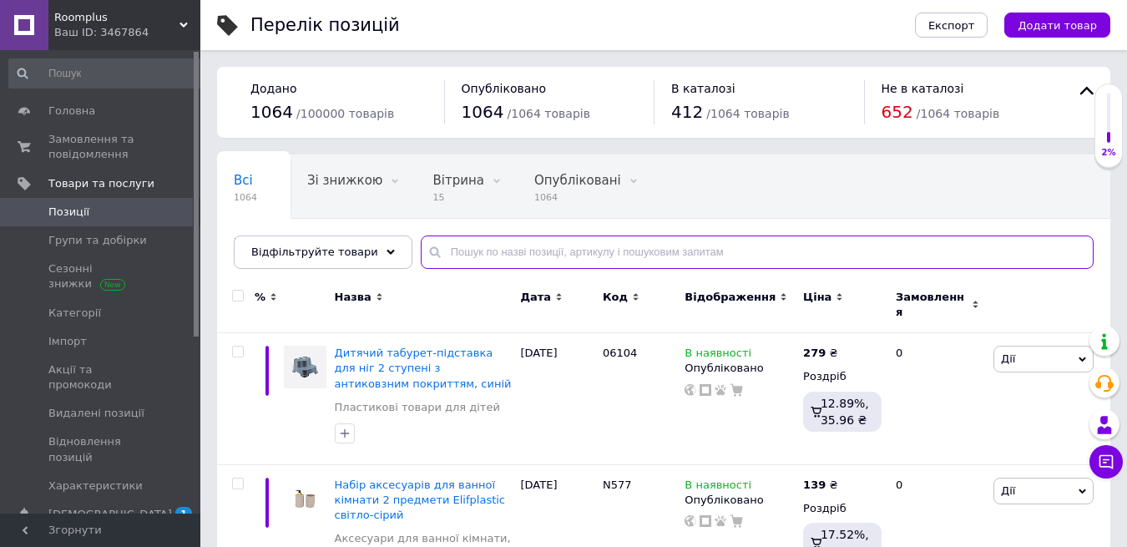
click at [463, 247] on input "text" at bounding box center [757, 251] width 673 height 33
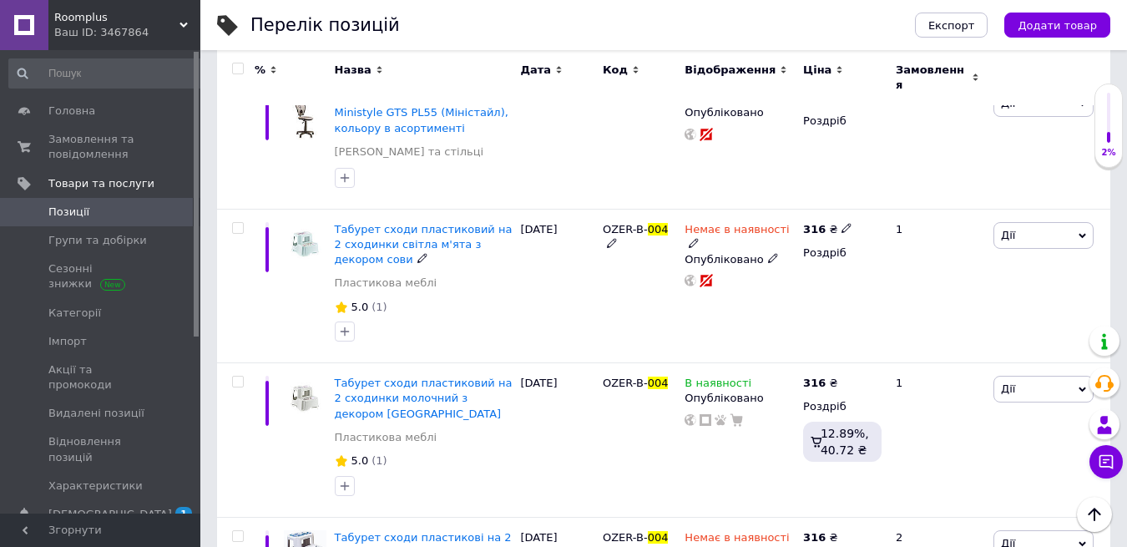
scroll to position [387, 0]
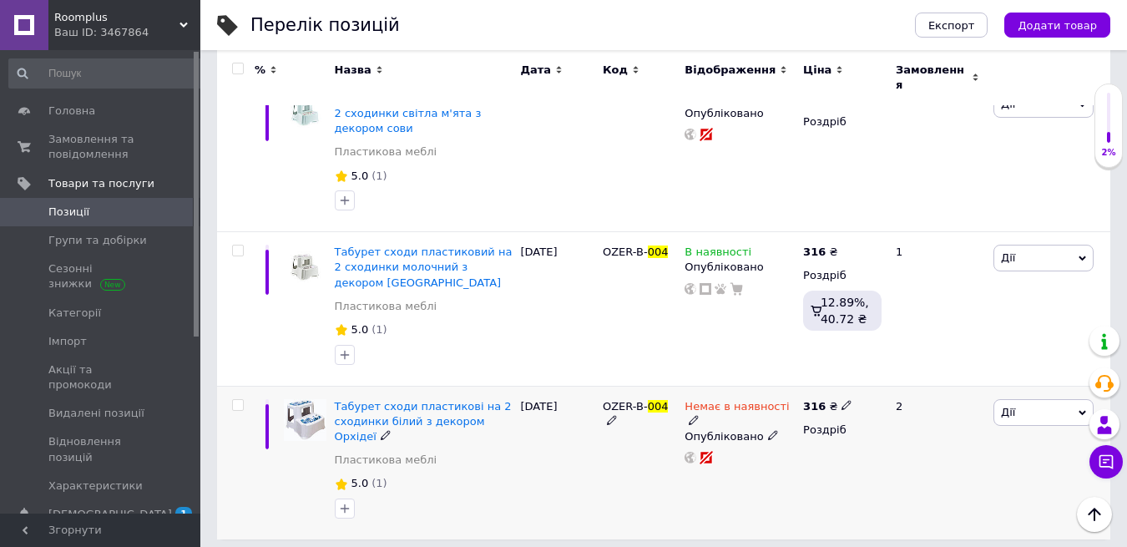
type input "004"
click at [699, 415] on icon at bounding box center [694, 420] width 10 height 10
click at [829, 409] on li "В наявності" at bounding box center [885, 418] width 159 height 23
click at [766, 477] on div "Немає в наявності Наявність В наявності Немає в наявності Під замовлення Готово…" at bounding box center [740, 463] width 119 height 154
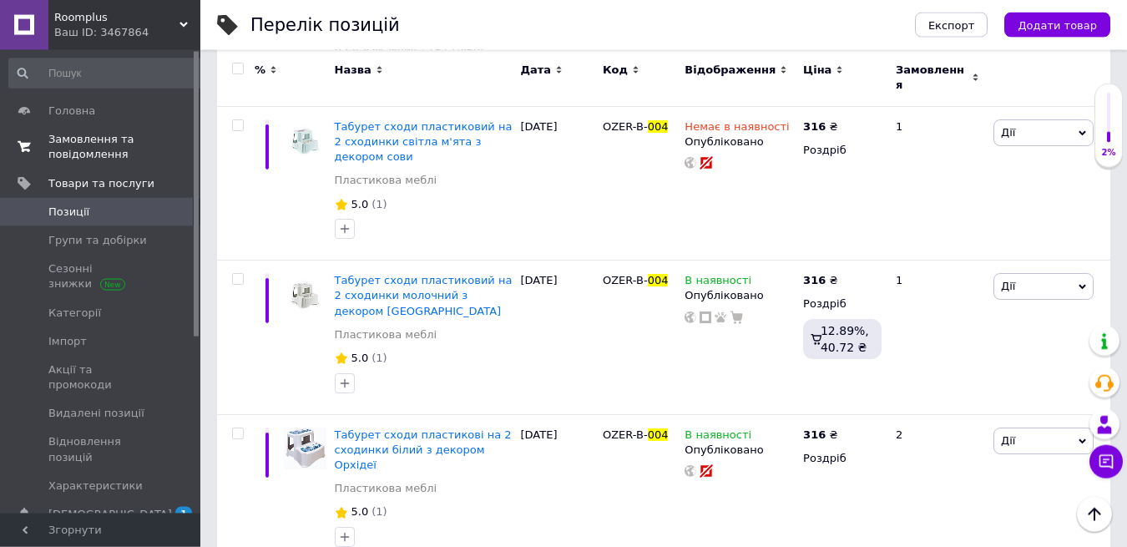
click at [87, 139] on span "Замовлення та повідомлення" at bounding box center [101, 147] width 106 height 30
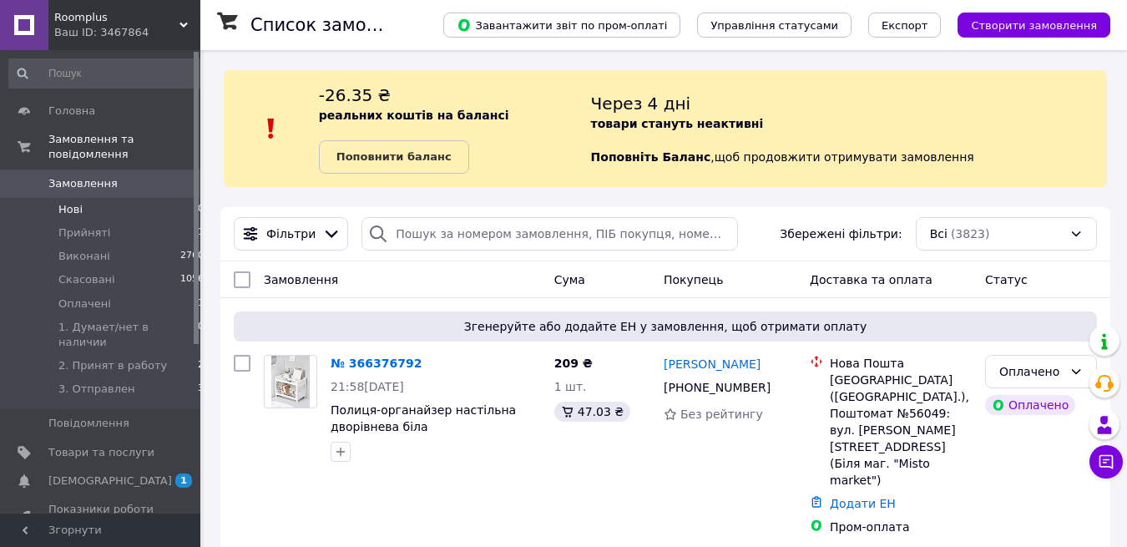
click at [76, 202] on span "Нові" at bounding box center [70, 209] width 24 height 15
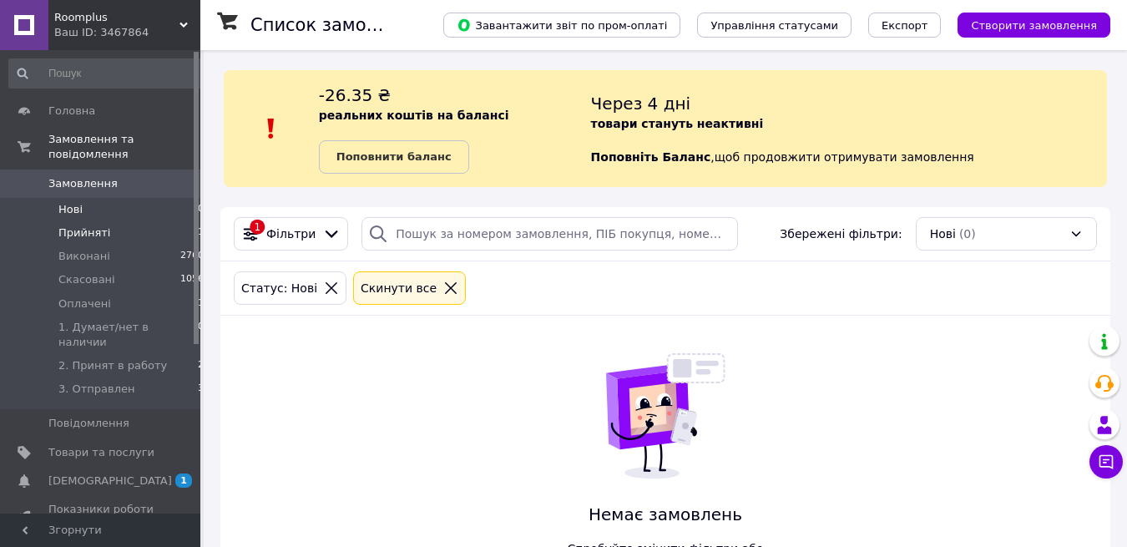
click at [71, 225] on span "Прийняті" at bounding box center [84, 232] width 52 height 15
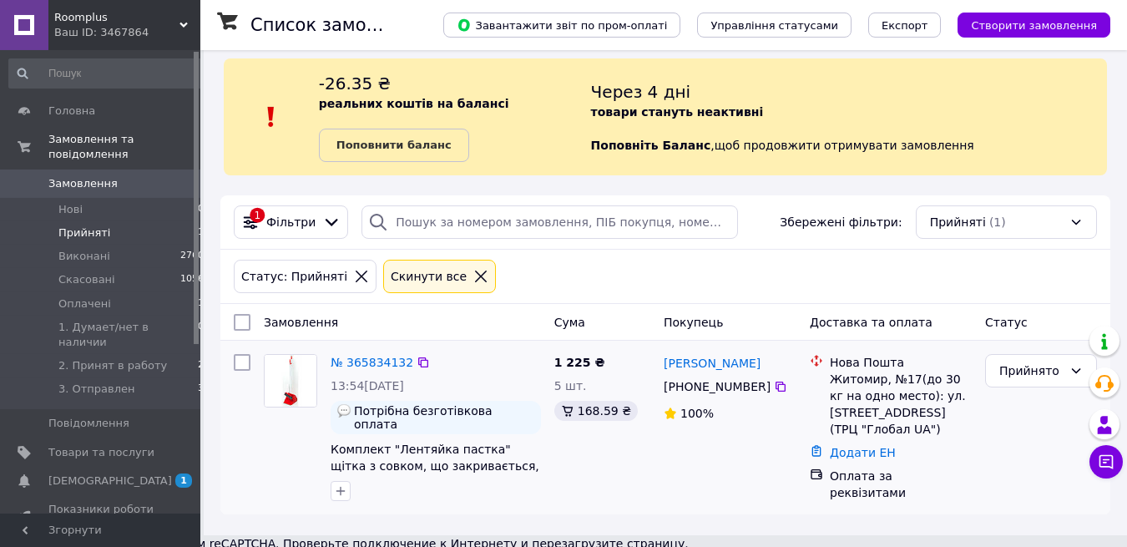
scroll to position [17, 0]
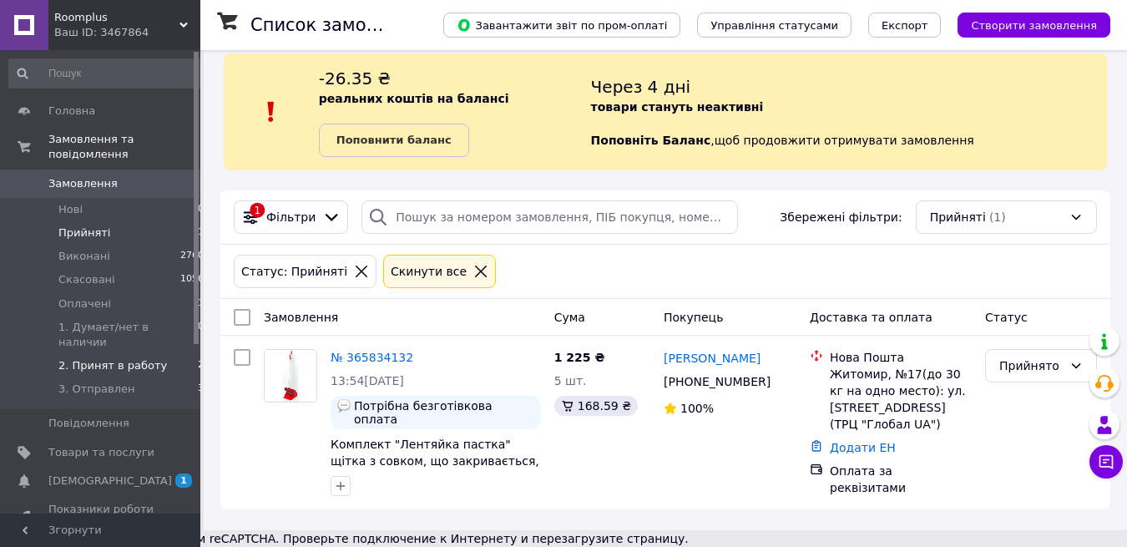
click at [122, 358] on span "2. Принят в работу" at bounding box center [112, 365] width 109 height 15
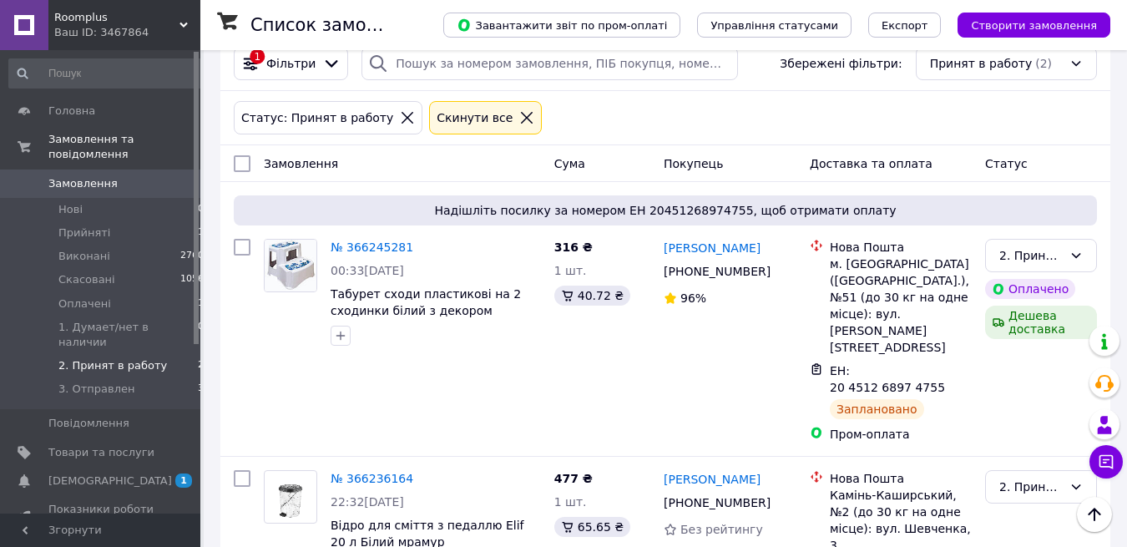
scroll to position [228, 0]
